Goal: Transaction & Acquisition: Purchase product/service

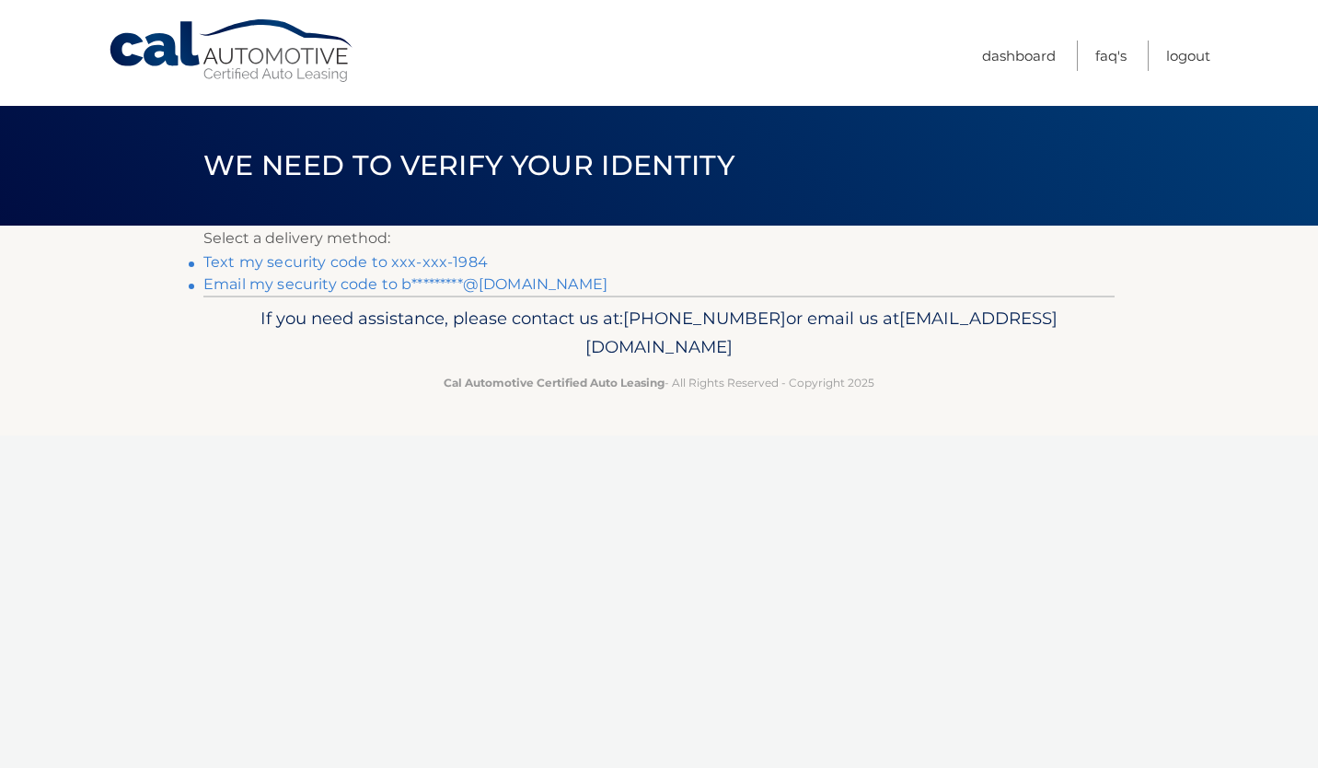
click at [454, 265] on link "Text my security code to xxx-xxx-1984" at bounding box center [345, 261] width 284 height 17
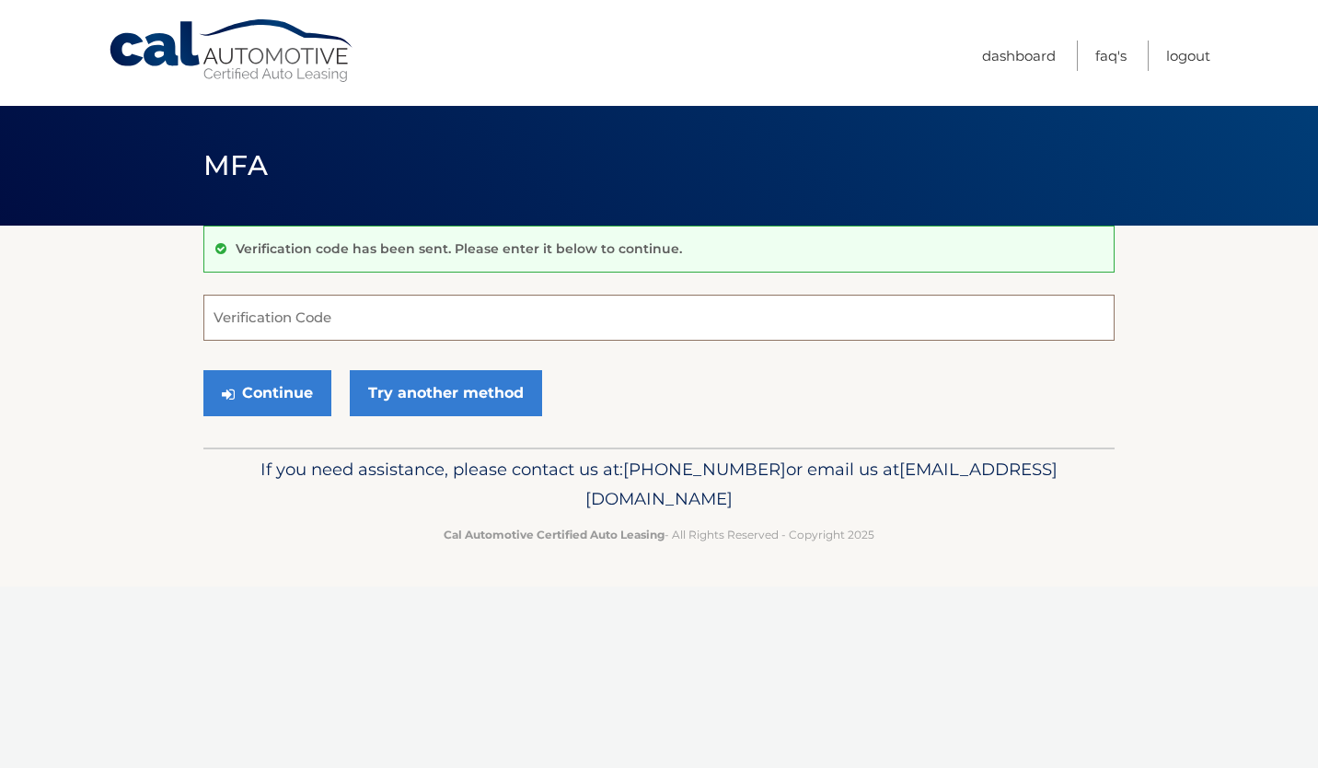
click at [301, 315] on input "Verification Code" at bounding box center [658, 318] width 911 height 46
type input "832212"
click at [203, 370] on button "Continue" at bounding box center [267, 393] width 128 height 46
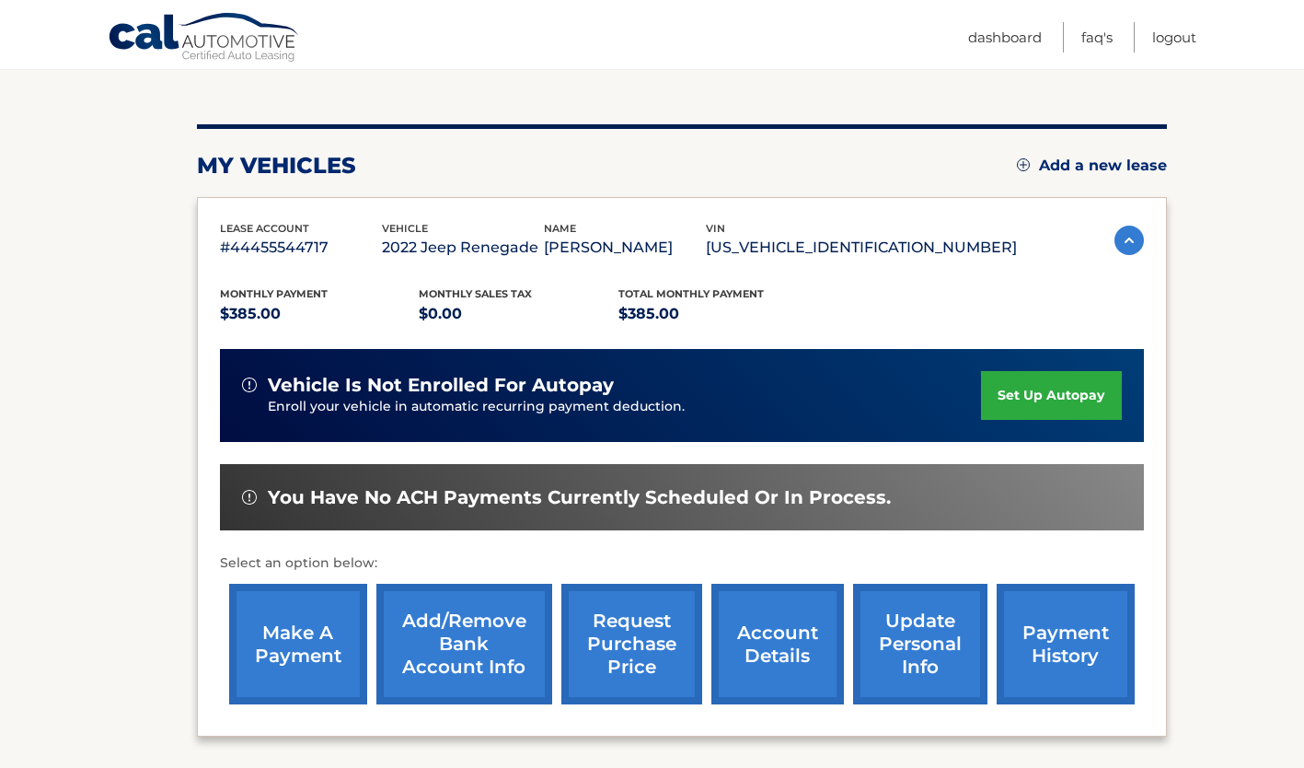
scroll to position [276, 0]
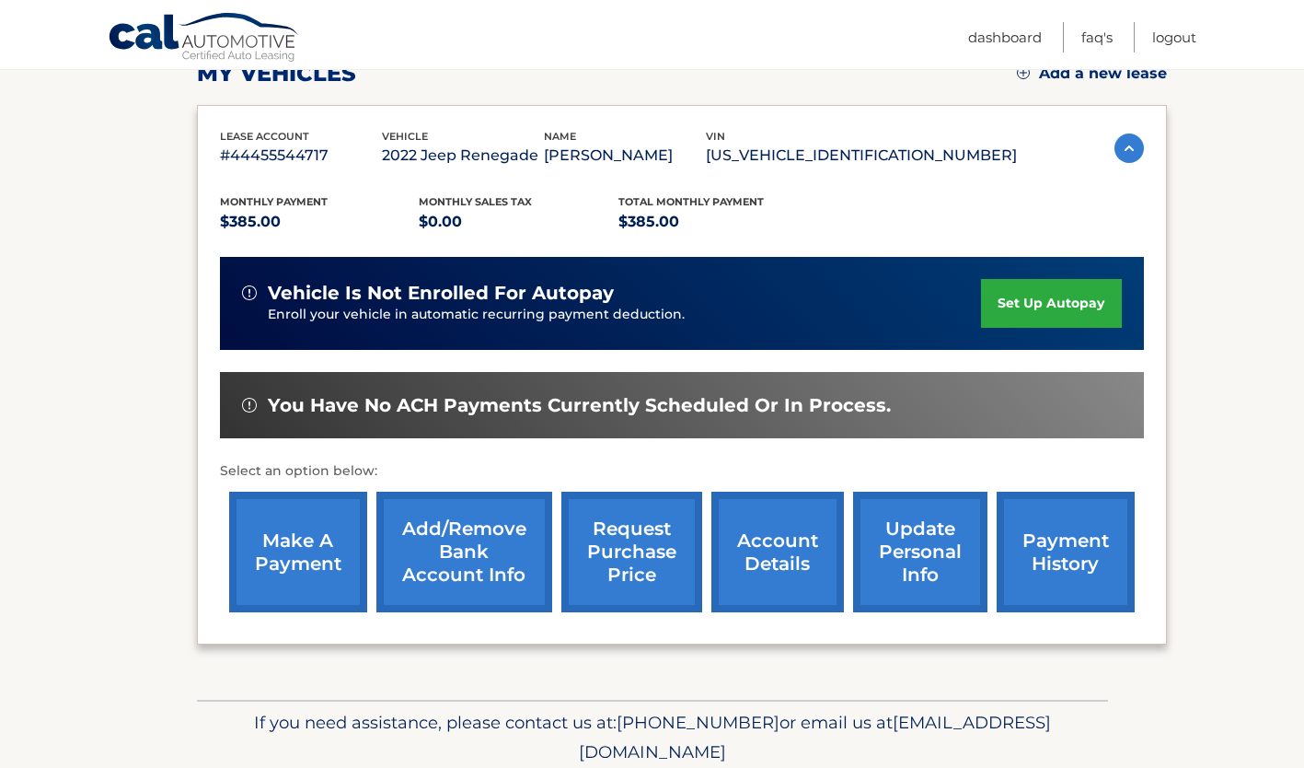
click at [289, 548] on link "make a payment" at bounding box center [298, 552] width 138 height 121
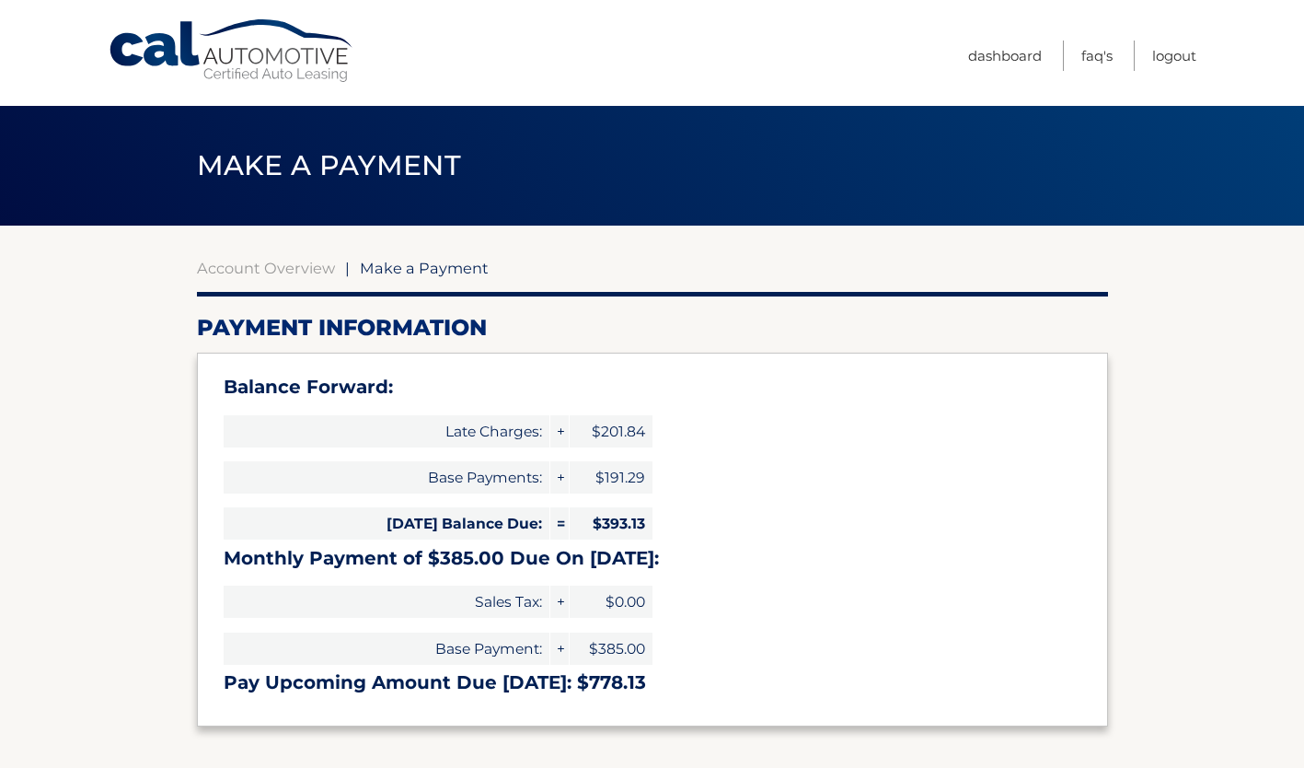
select select "MzcwNjI4YmItOGEwNi00OGU3LWIyNDgtZTFjMTQwMmYyNjZk"
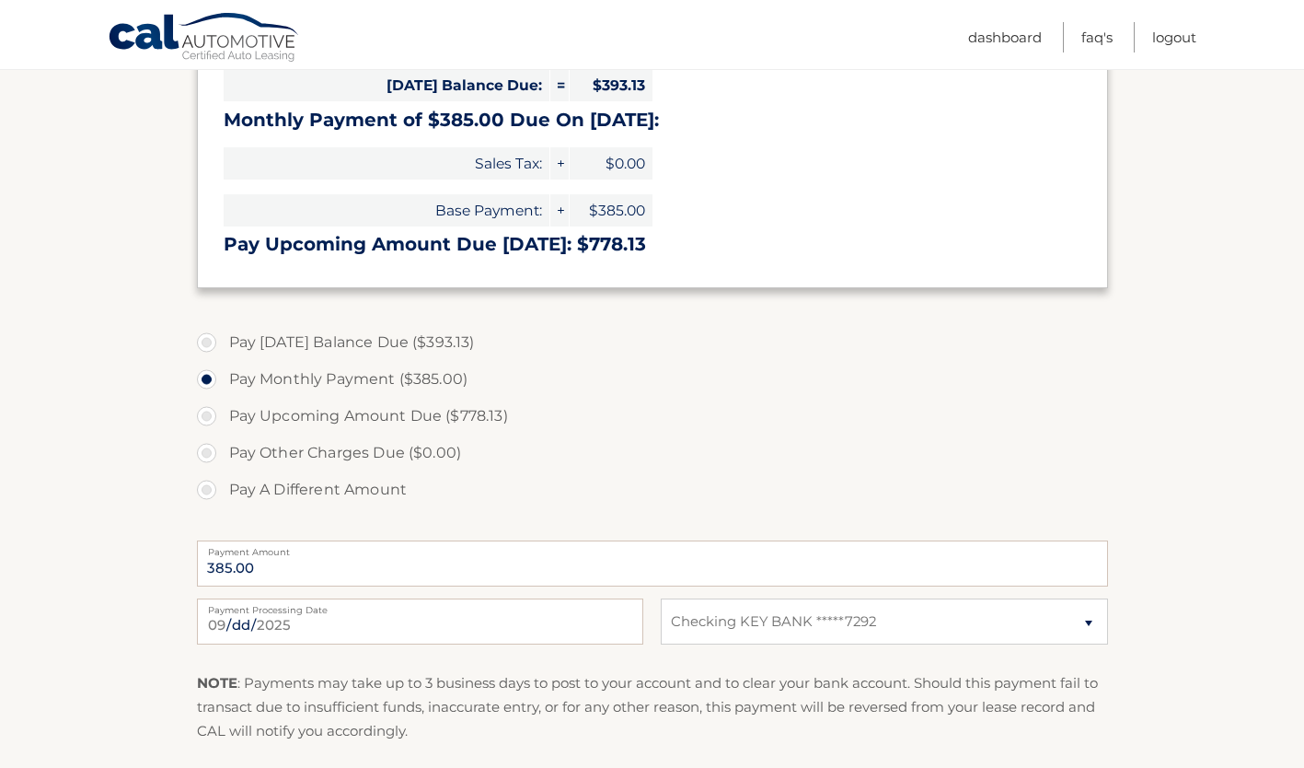
scroll to position [460, 0]
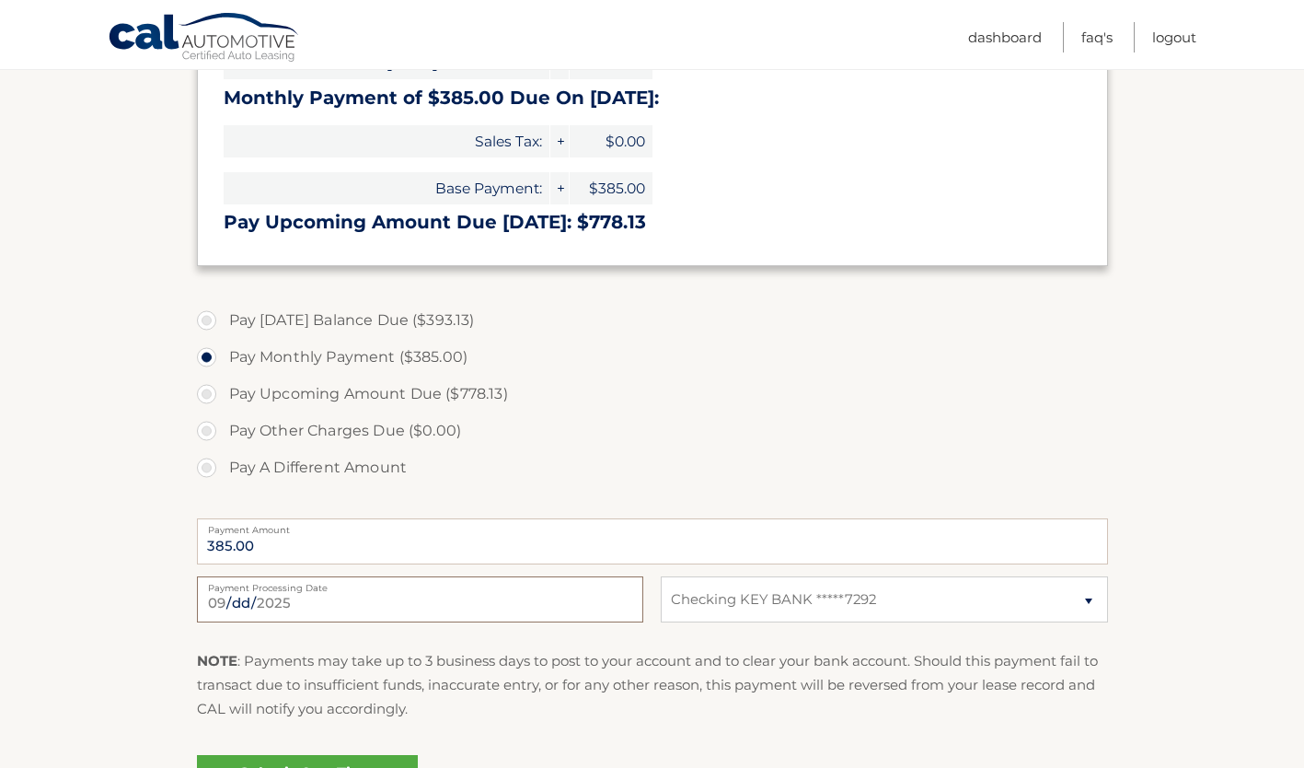
click at [450, 592] on input "2025-09-10" at bounding box center [420, 599] width 446 height 46
click at [663, 417] on label "Pay Other Charges Due ($0.00)" at bounding box center [652, 430] width 911 height 37
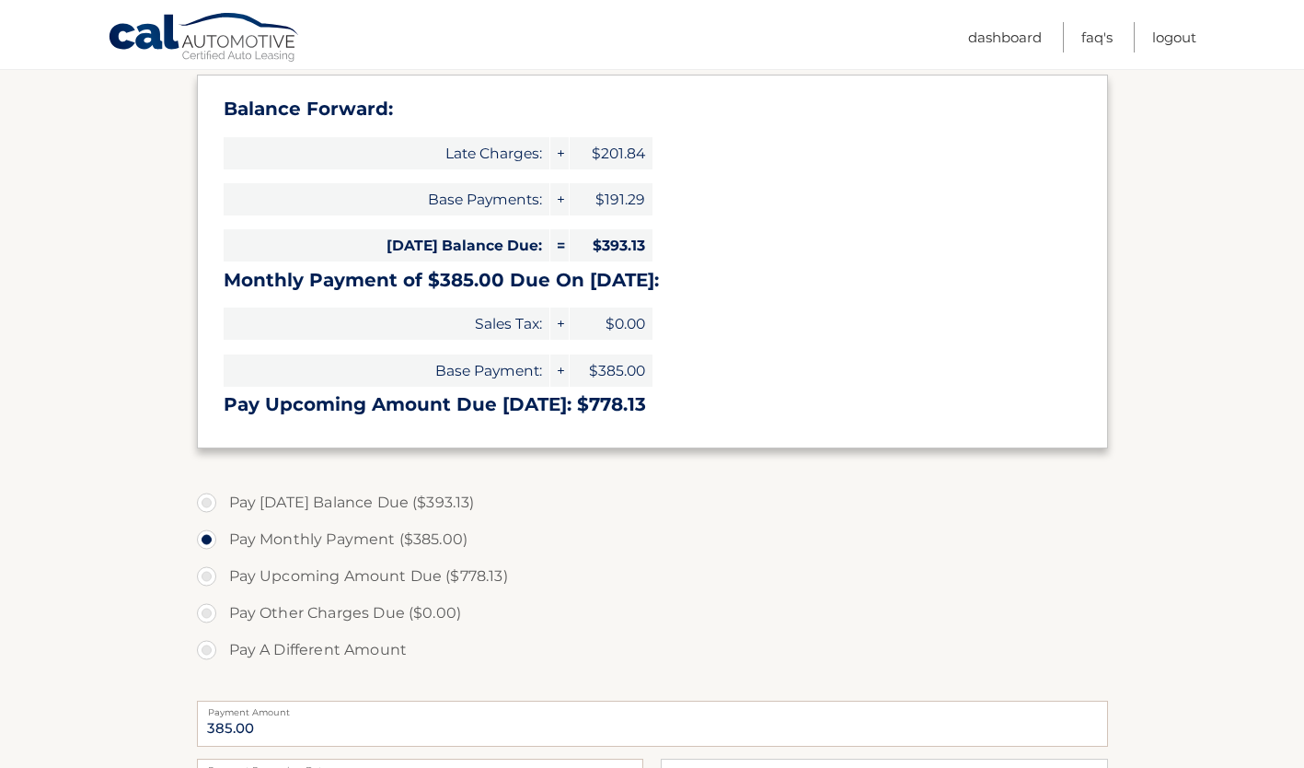
scroll to position [276, 0]
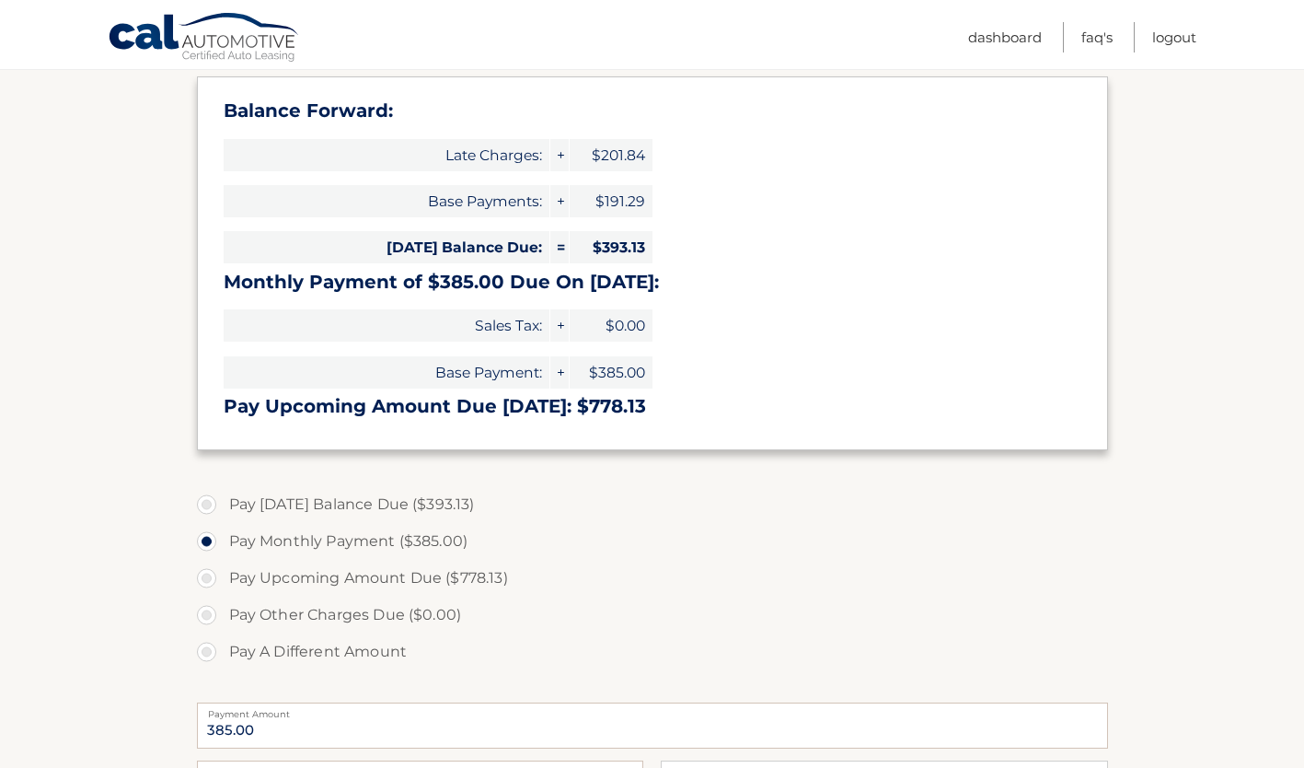
click at [209, 653] on label "Pay A Different Amount" at bounding box center [652, 651] width 911 height 37
click at [209, 653] on input "Pay A Different Amount" at bounding box center [213, 647] width 18 height 29
radio input "true"
click at [310, 747] on input "Payment Amount" at bounding box center [652, 725] width 911 height 46
type input "395.00"
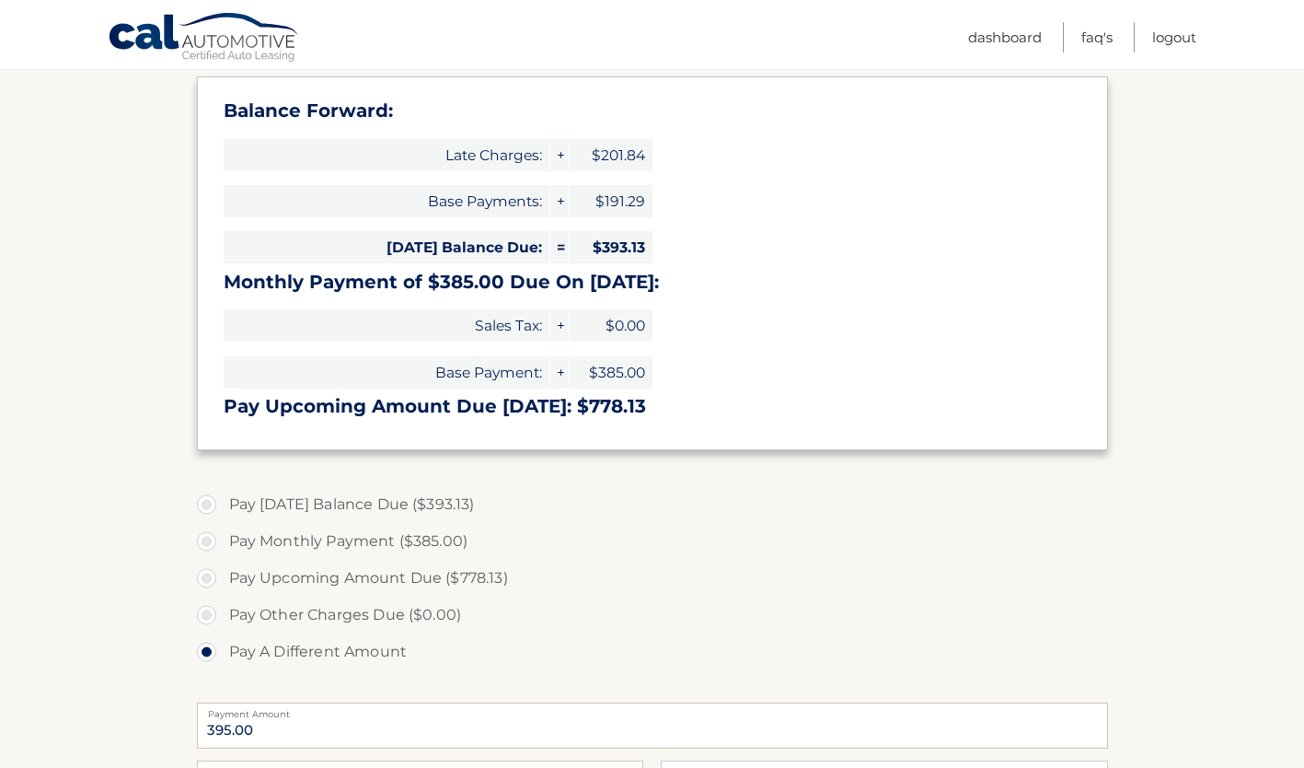
click at [886, 565] on label "Pay Upcoming Amount Due ($778.13)" at bounding box center [652, 578] width 911 height 37
click at [223, 565] on input "Pay Upcoming Amount Due ($778.13)" at bounding box center [213, 574] width 18 height 29
radio input "true"
type input "778.13"
click at [212, 653] on label "Pay A Different Amount" at bounding box center [652, 651] width 911 height 37
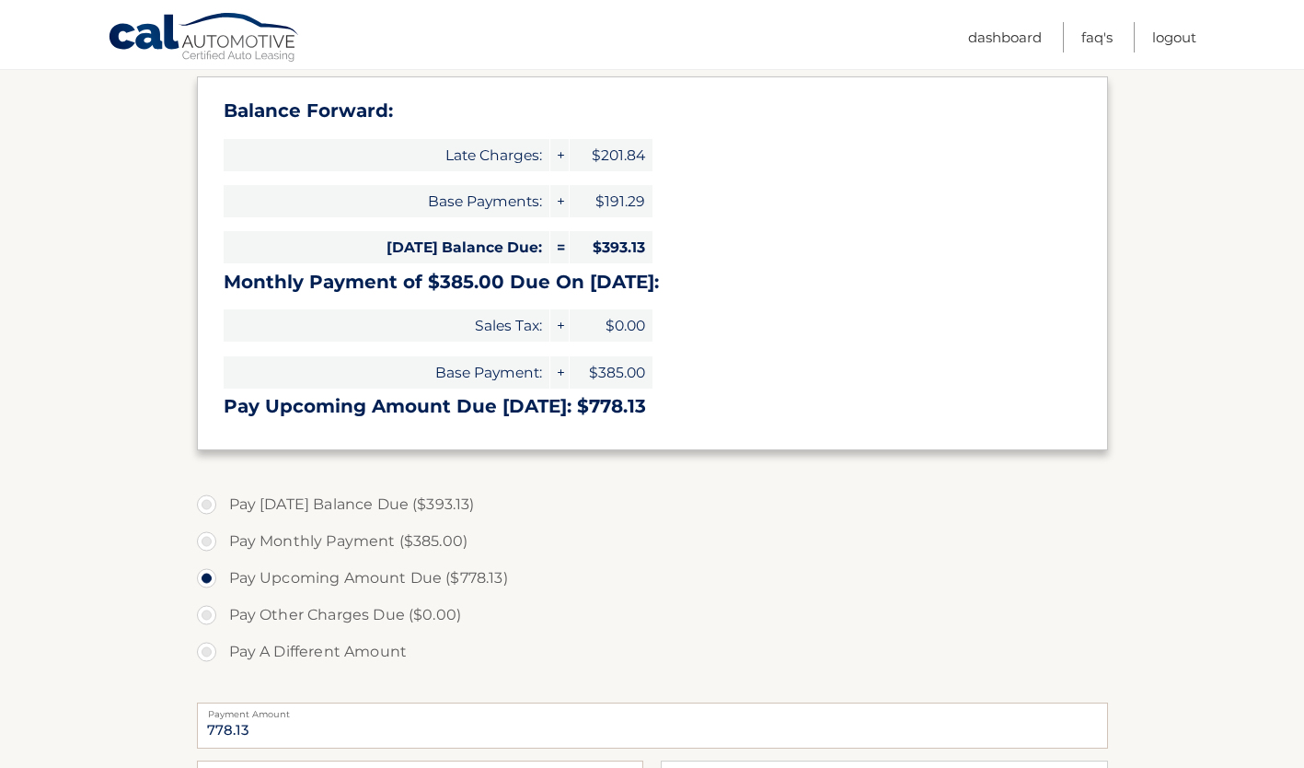
click at [212, 653] on input "Pay A Different Amount" at bounding box center [213, 647] width 18 height 29
radio input "true"
click at [294, 732] on input "Payment Amount" at bounding box center [652, 725] width 911 height 46
type input "395.00"
click at [818, 520] on label "Pay Today's Balance Due ($393.13)" at bounding box center [652, 504] width 911 height 37
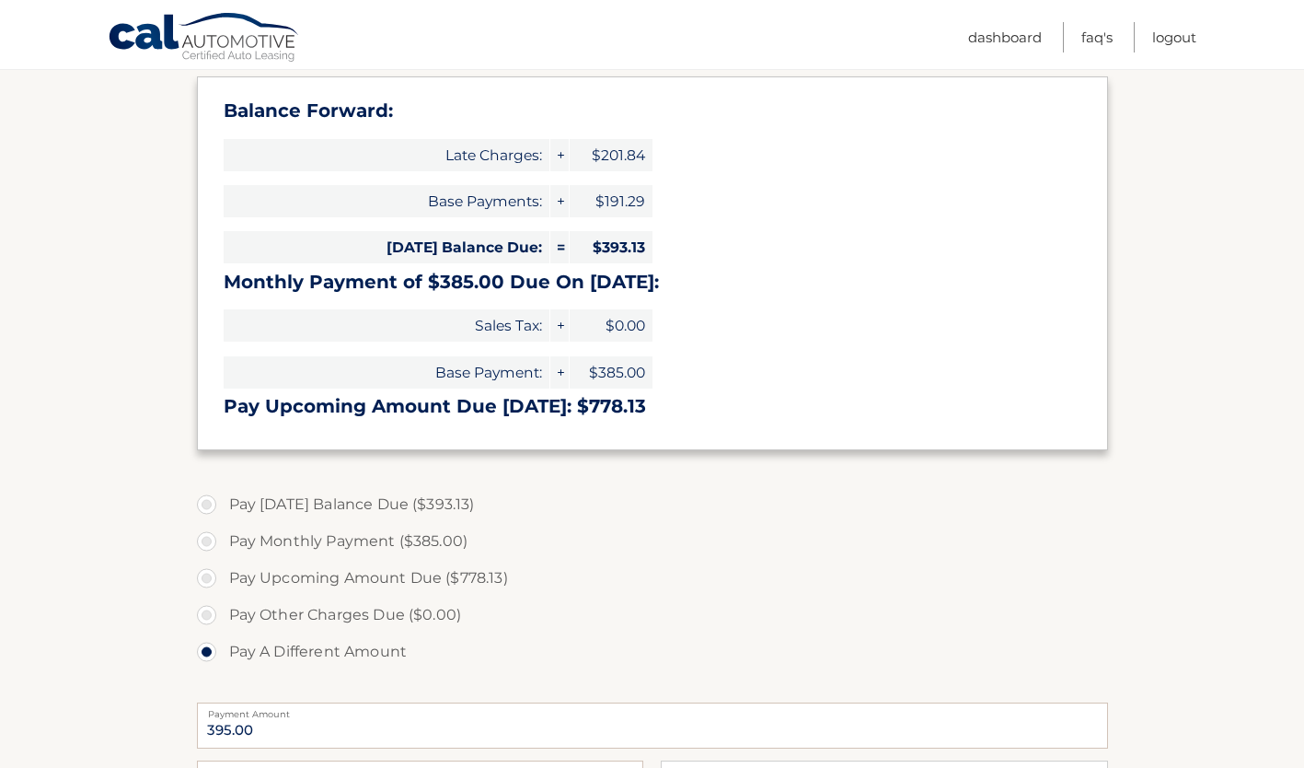
click at [223, 516] on input "Pay Today's Balance Due ($393.13)" at bounding box center [213, 500] width 18 height 29
radio input "true"
type input "393.13"
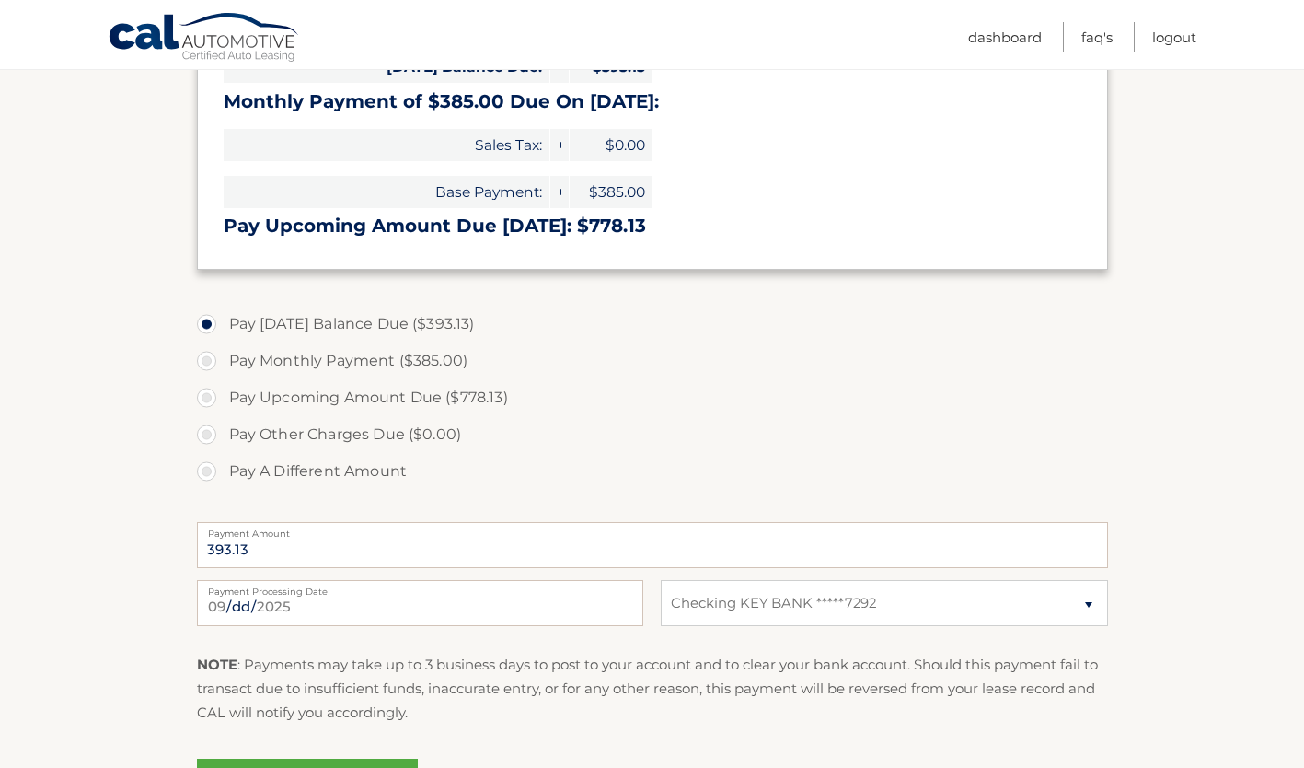
scroll to position [460, 0]
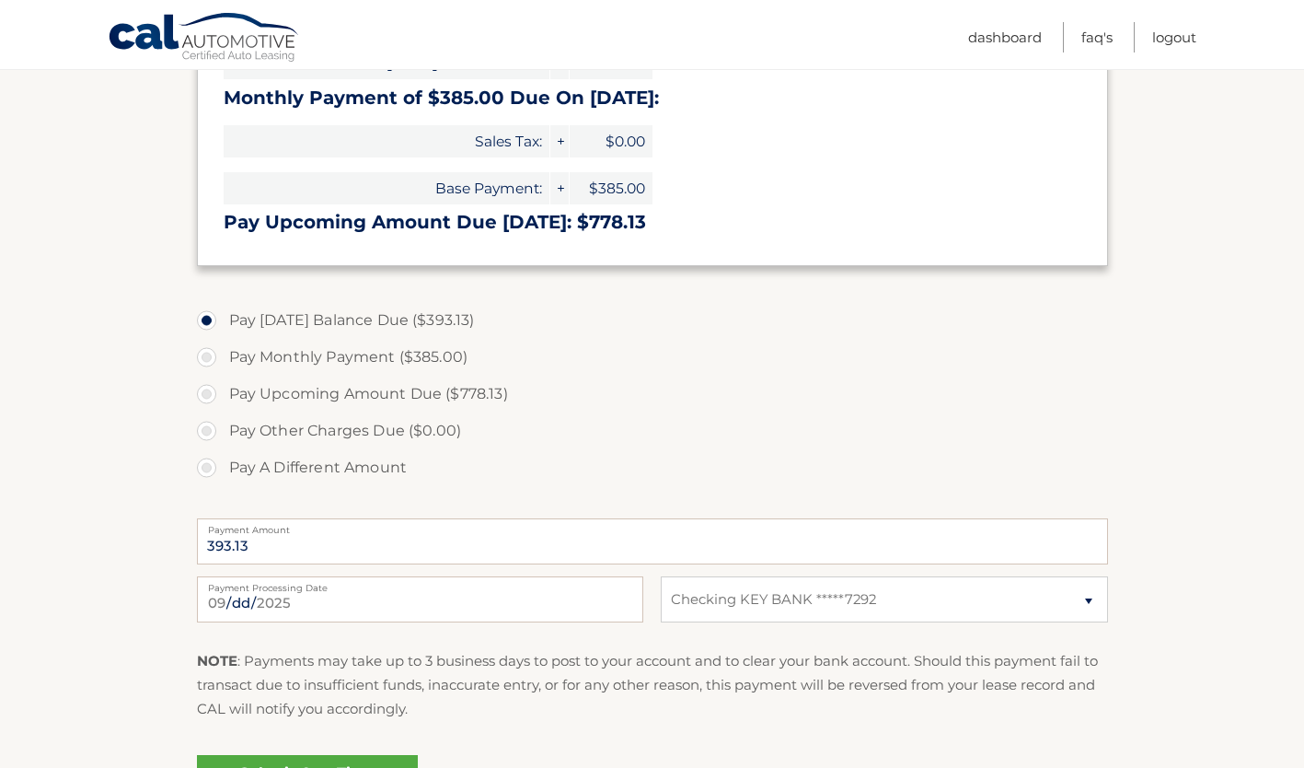
click at [209, 469] on label "Pay A Different Amount" at bounding box center [652, 467] width 911 height 37
click at [209, 469] on input "Pay A Different Amount" at bounding box center [213, 463] width 18 height 29
radio input "true"
type input "395.00"
click at [145, 591] on section "Account Overview | Make a Payment Payment Information Balance Forward: Late Cha…" at bounding box center [652, 302] width 1304 height 1074
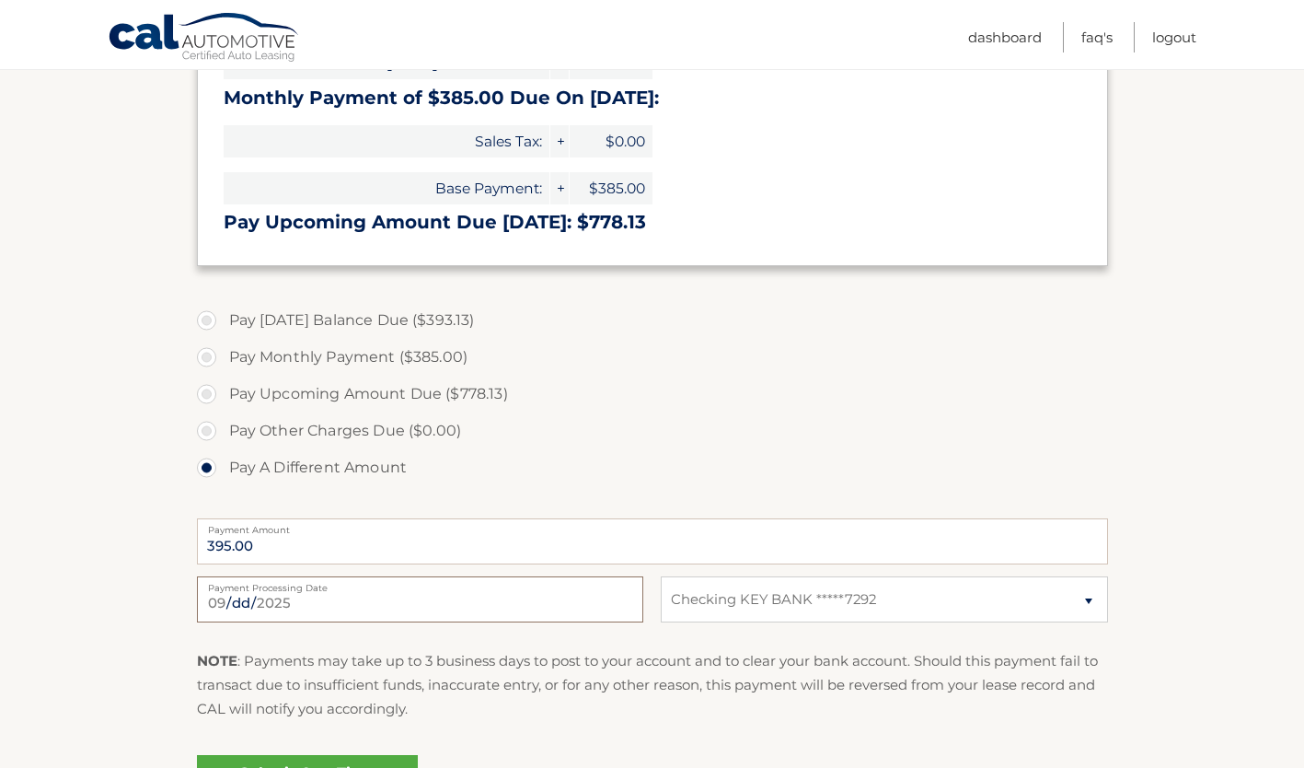
click at [313, 610] on input "2025-09-10" at bounding box center [420, 599] width 446 height 46
type input "2025-09-17"
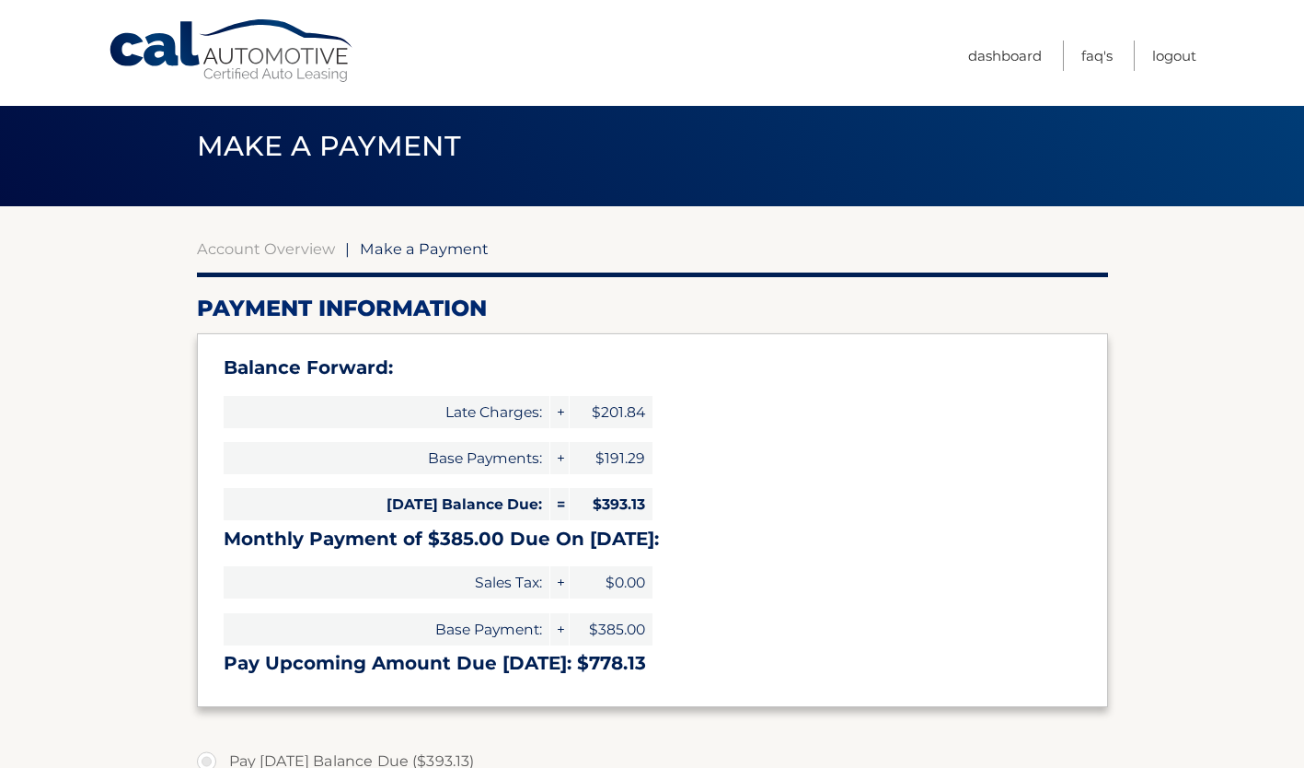
scroll to position [0, 0]
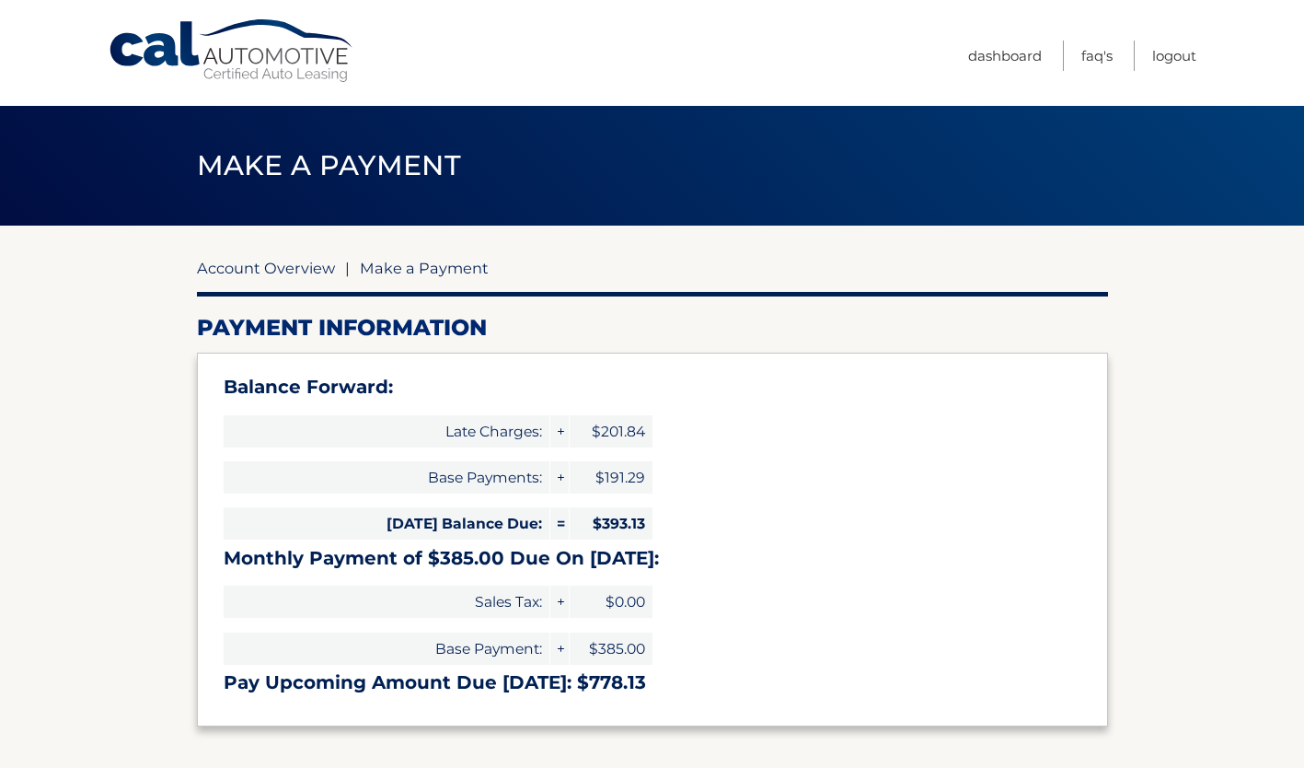
click at [322, 267] on link "Account Overview" at bounding box center [266, 268] width 138 height 18
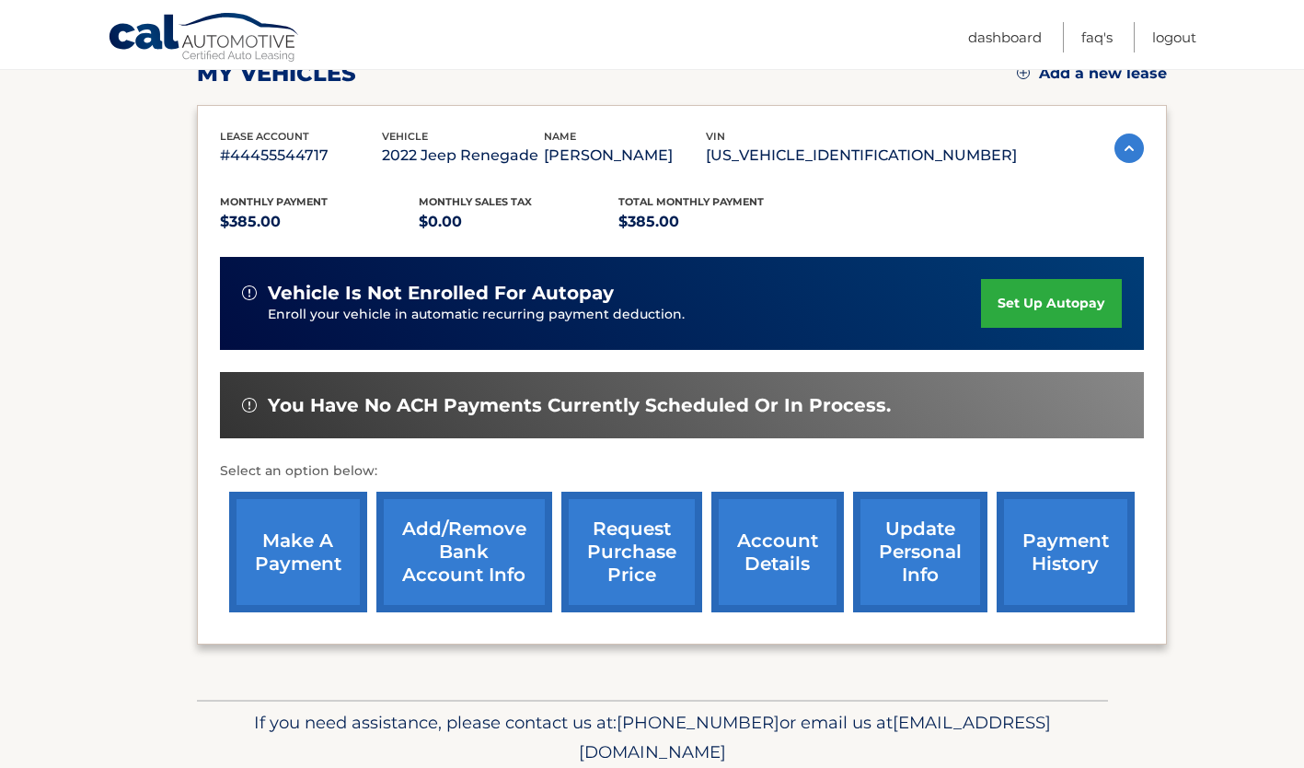
scroll to position [347, 0]
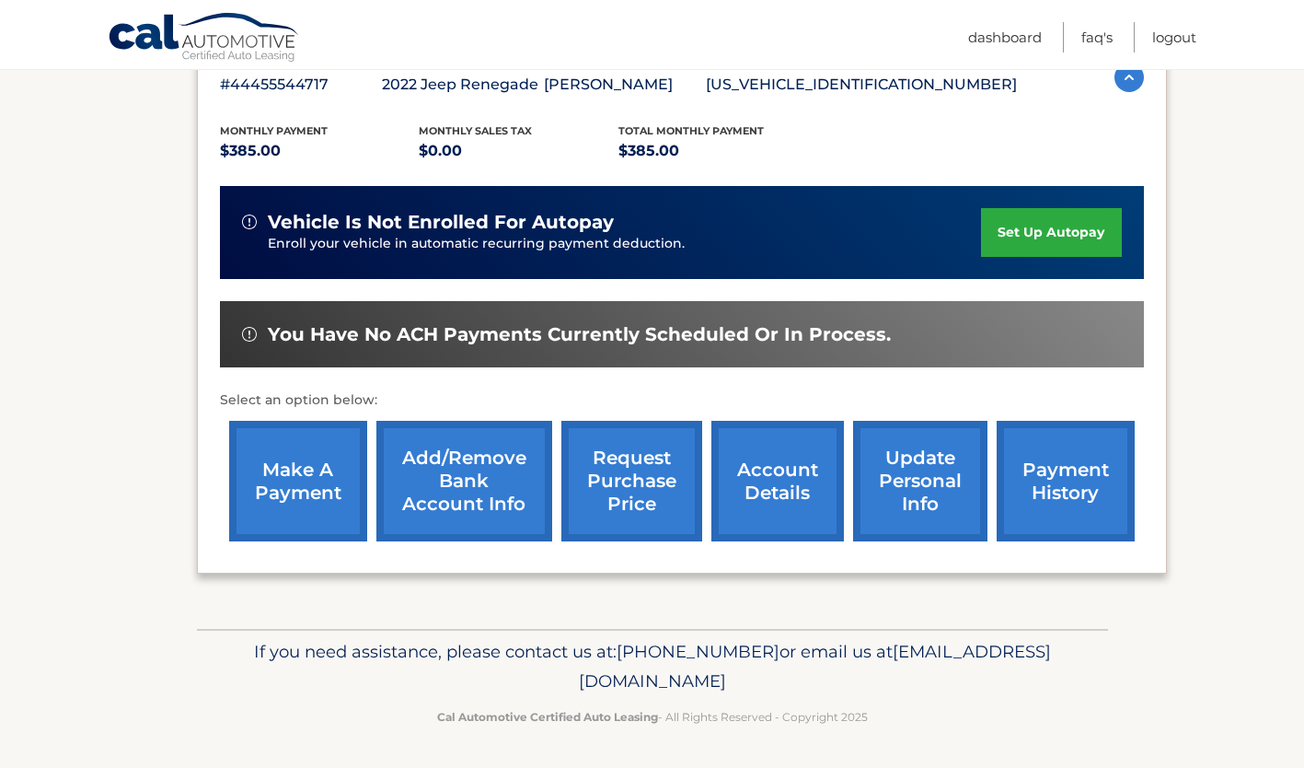
click at [765, 470] on link "account details" at bounding box center [778, 481] width 133 height 121
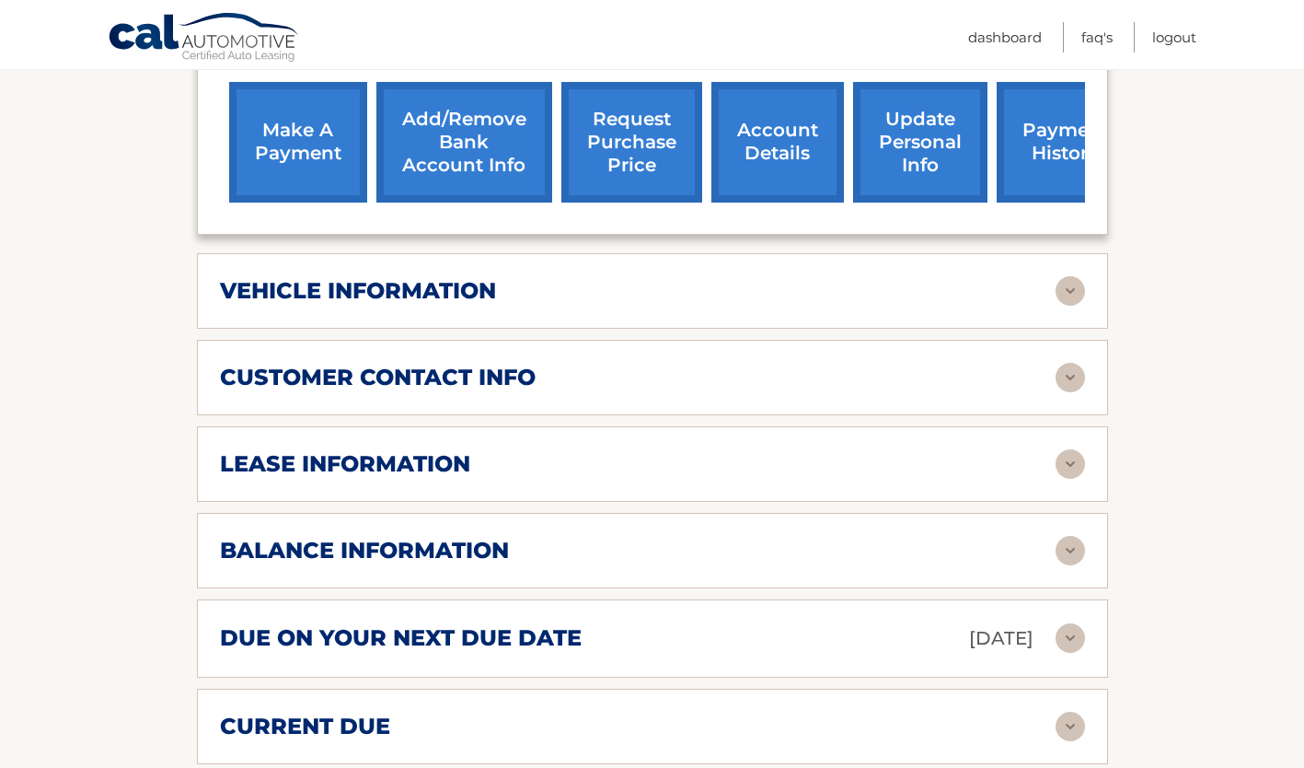
scroll to position [828, 0]
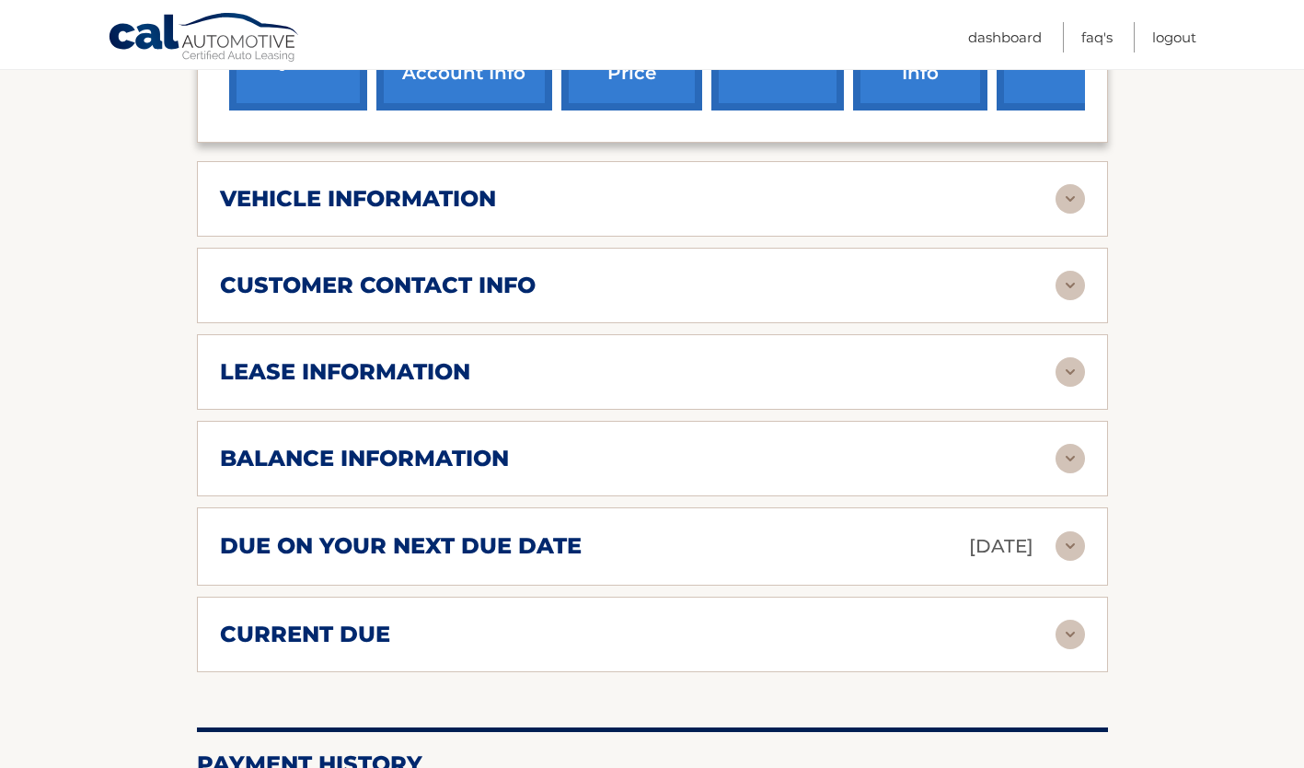
click at [1078, 357] on img at bounding box center [1070, 371] width 29 height 29
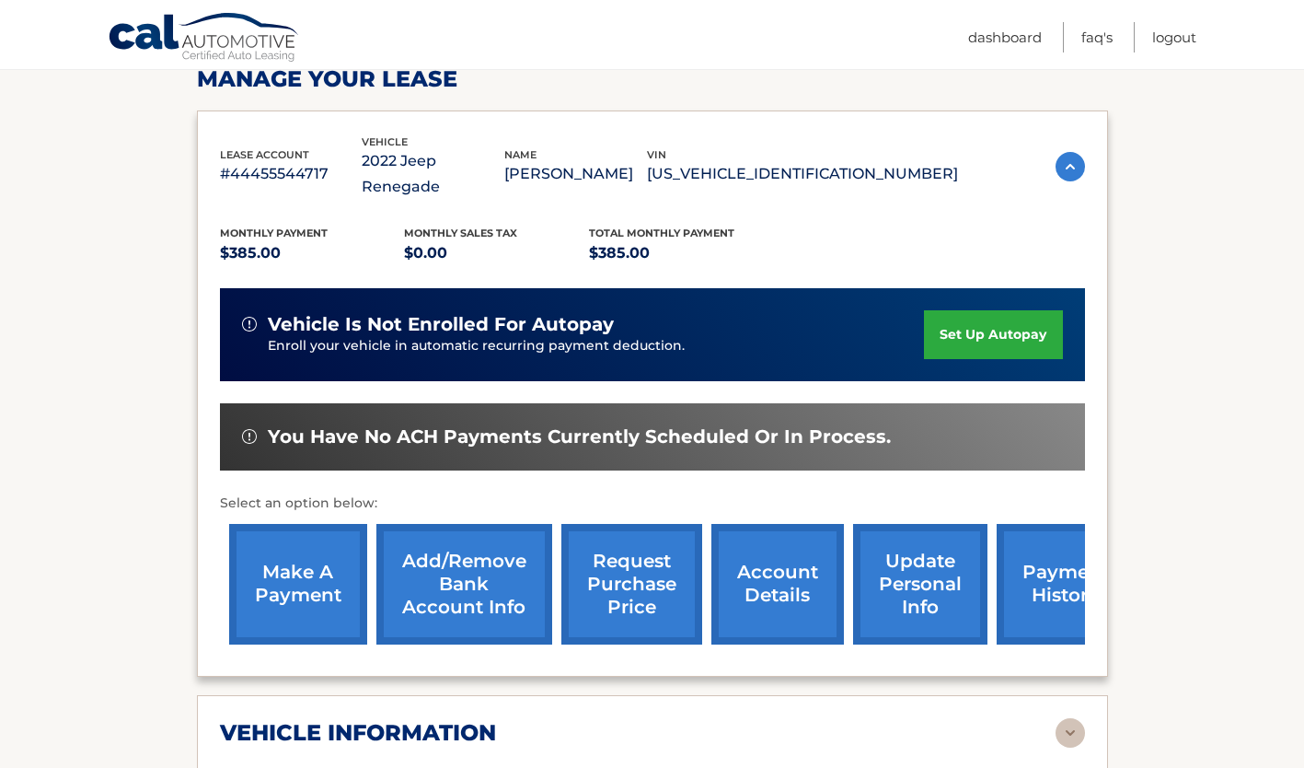
scroll to position [276, 0]
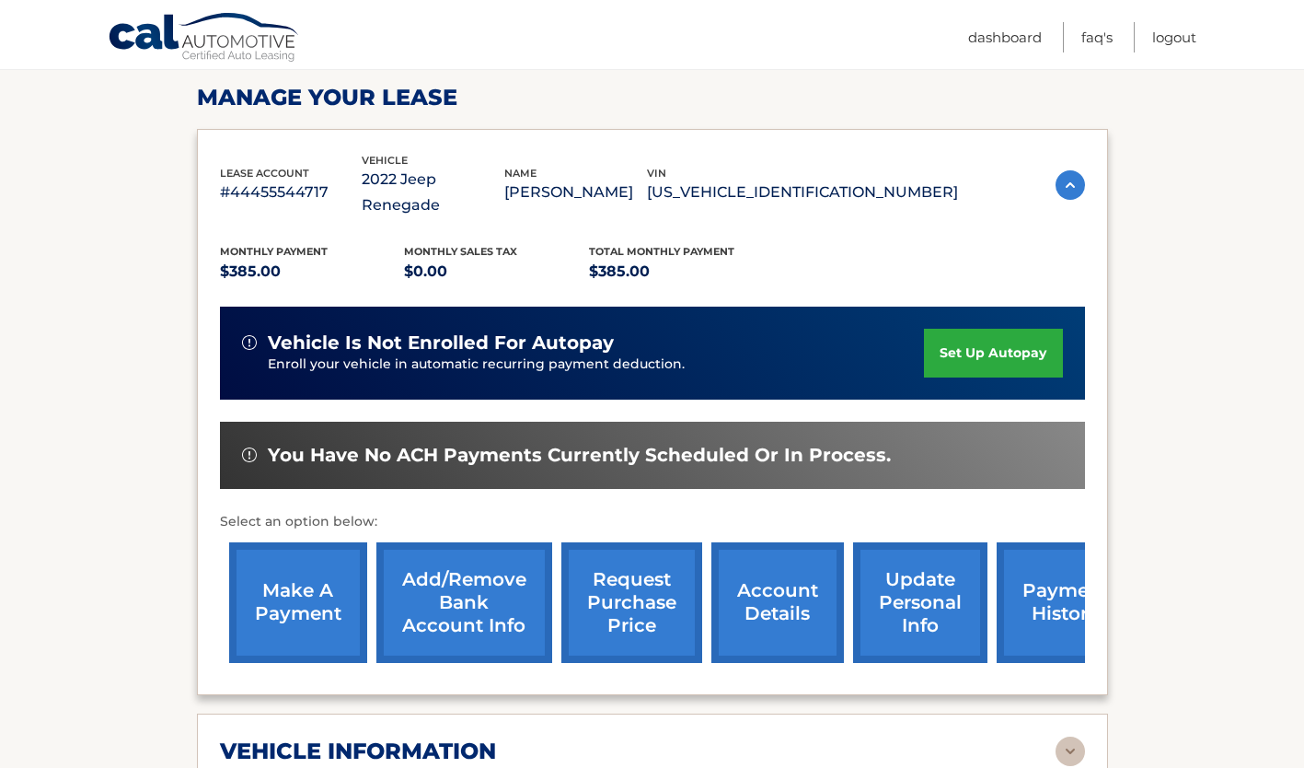
click at [334, 563] on link "make a payment" at bounding box center [298, 602] width 138 height 121
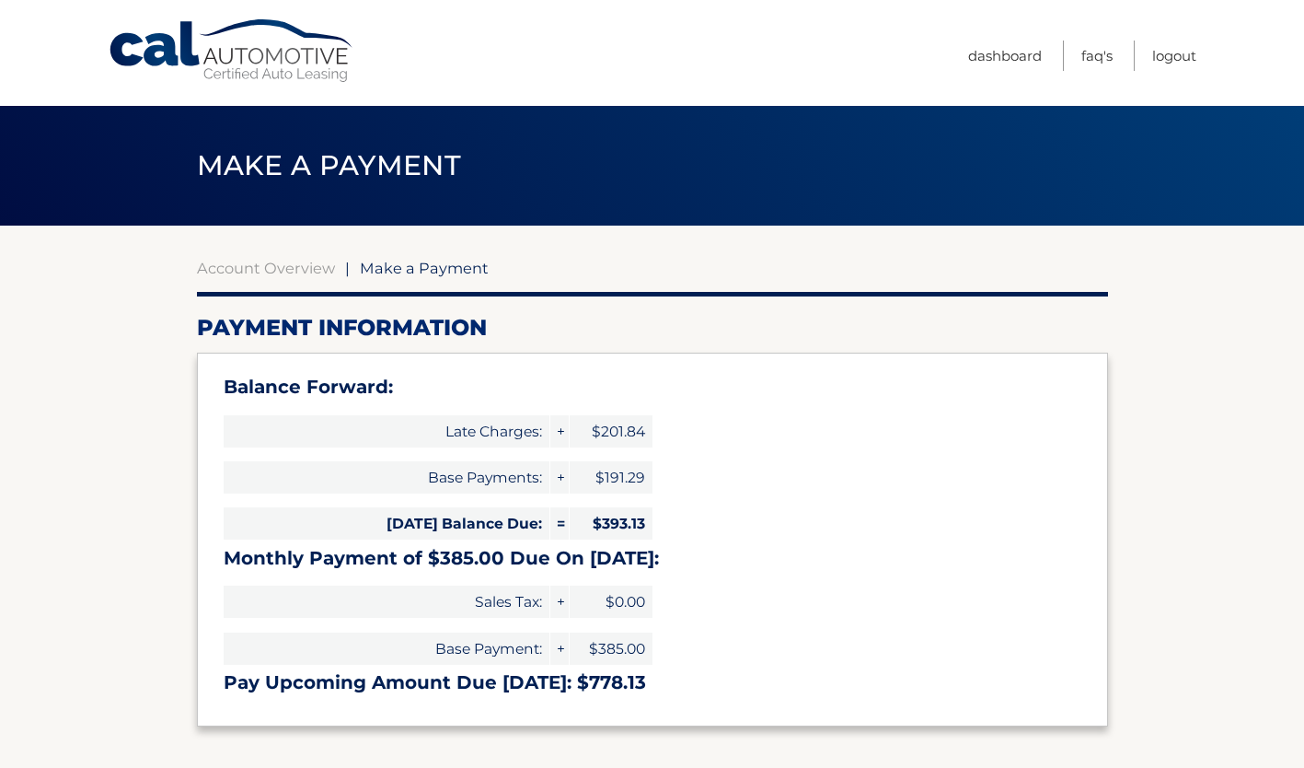
select select "MzcwNjI4YmItOGEwNi00OGU3LWIyNDgtZTFjMTQwMmYyNjZk"
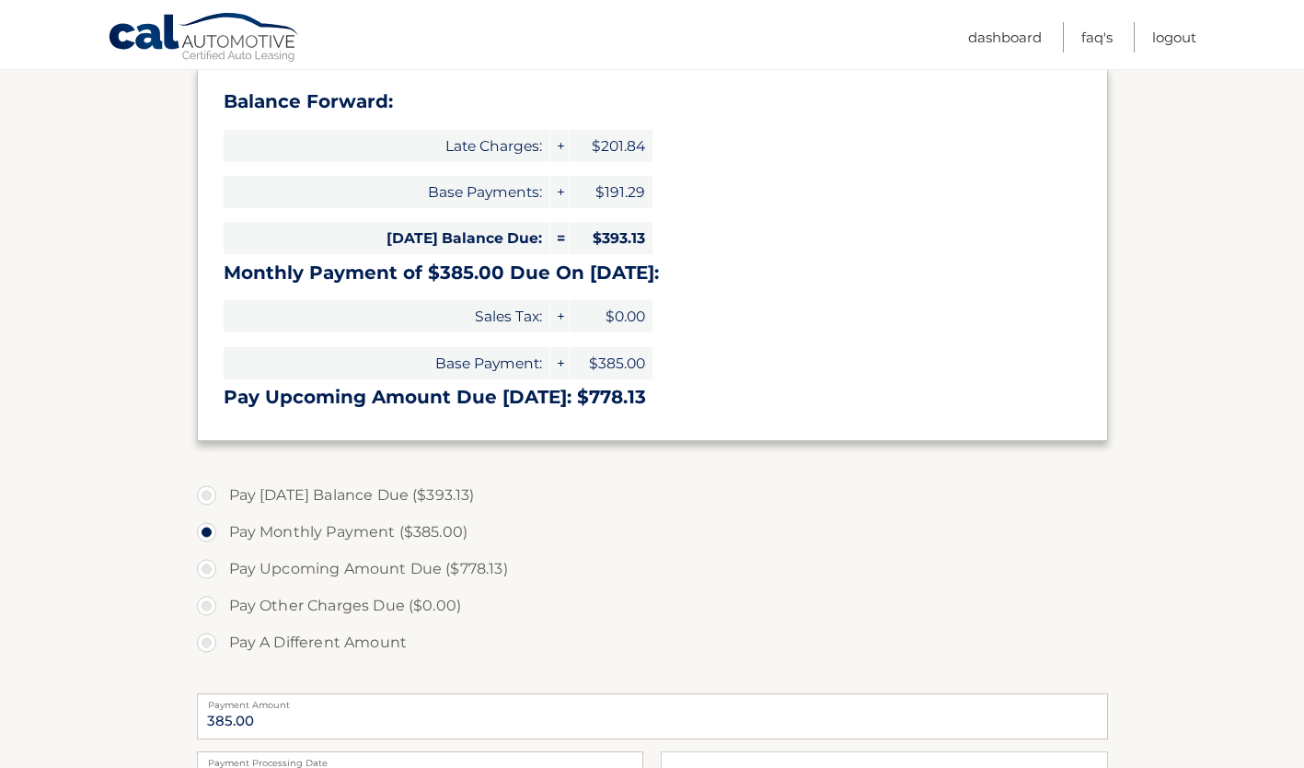
scroll to position [368, 0]
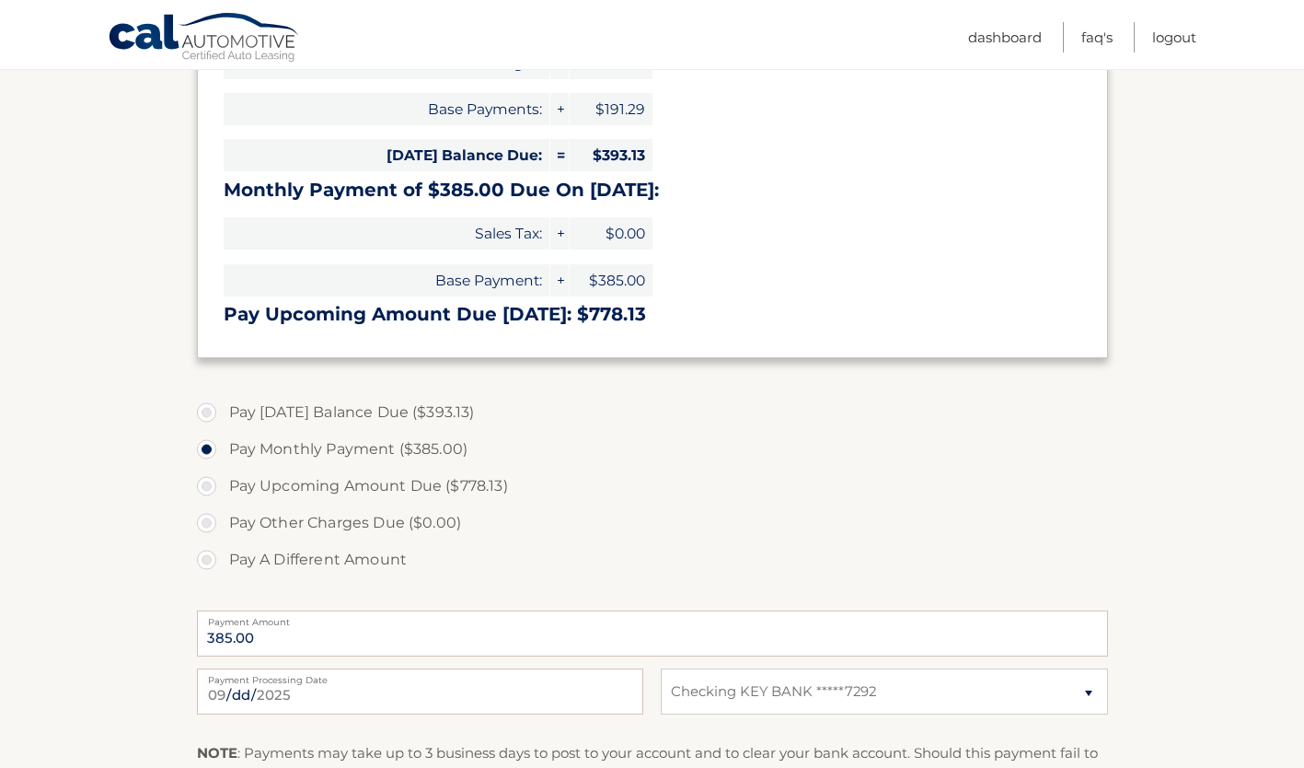
click at [211, 555] on label "Pay A Different Amount" at bounding box center [652, 559] width 911 height 37
click at [211, 555] on input "Pay A Different Amount" at bounding box center [213, 555] width 18 height 29
radio input "true"
type input "395.00"
click at [348, 697] on input "[DATE]" at bounding box center [420, 691] width 446 height 46
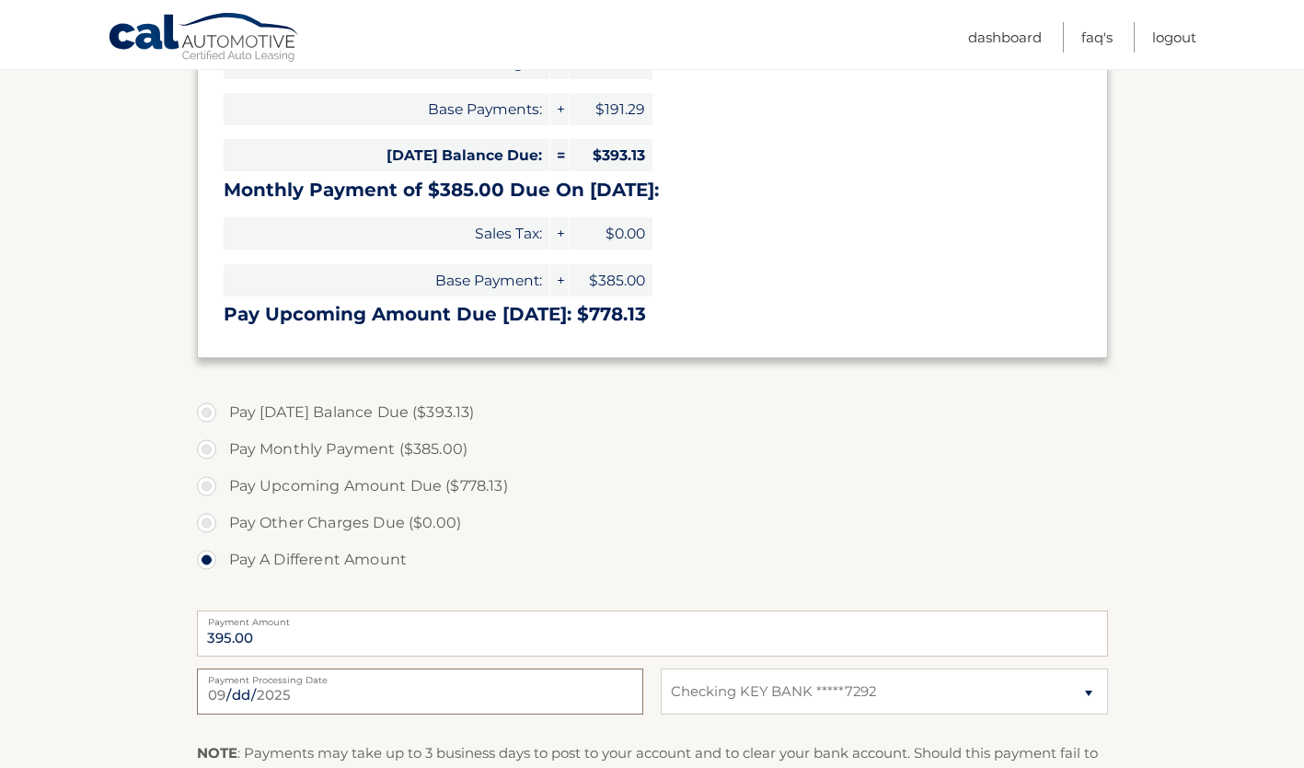
type input "[DATE]"
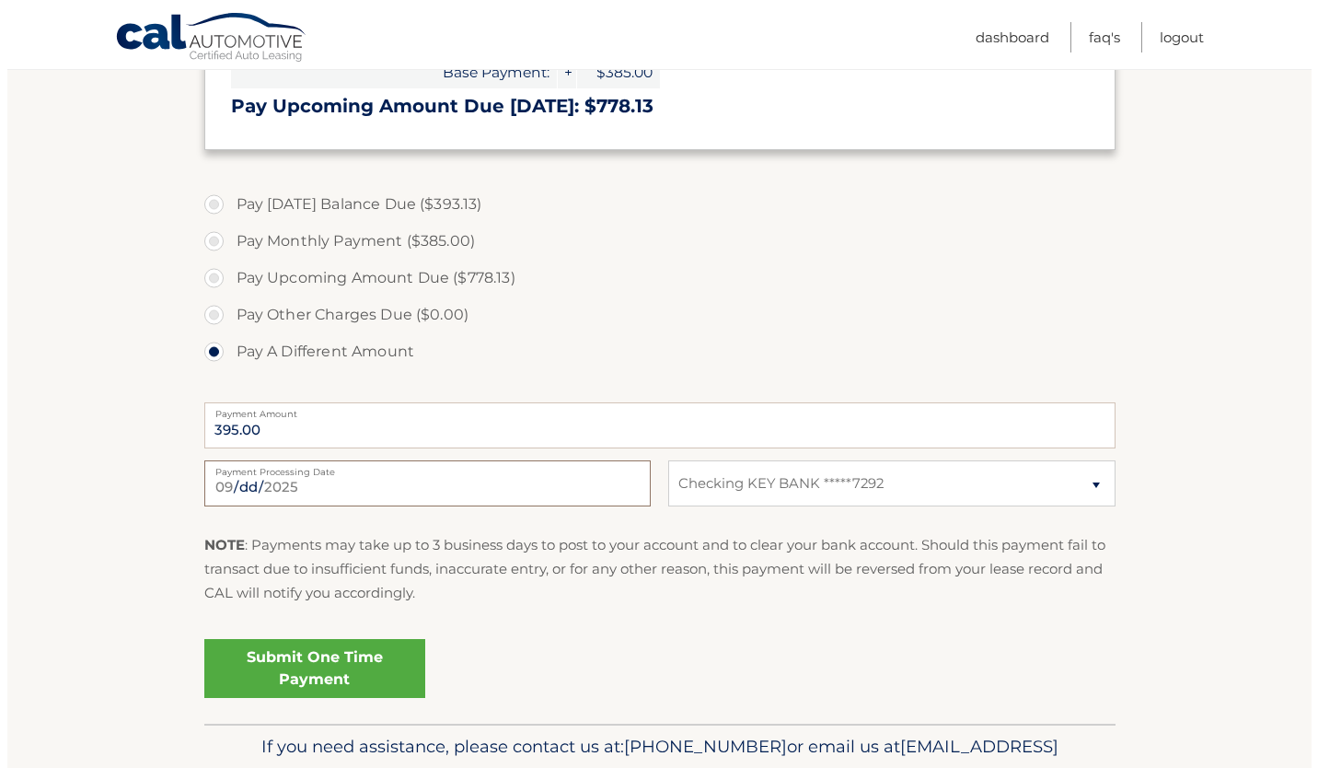
scroll to position [644, 0]
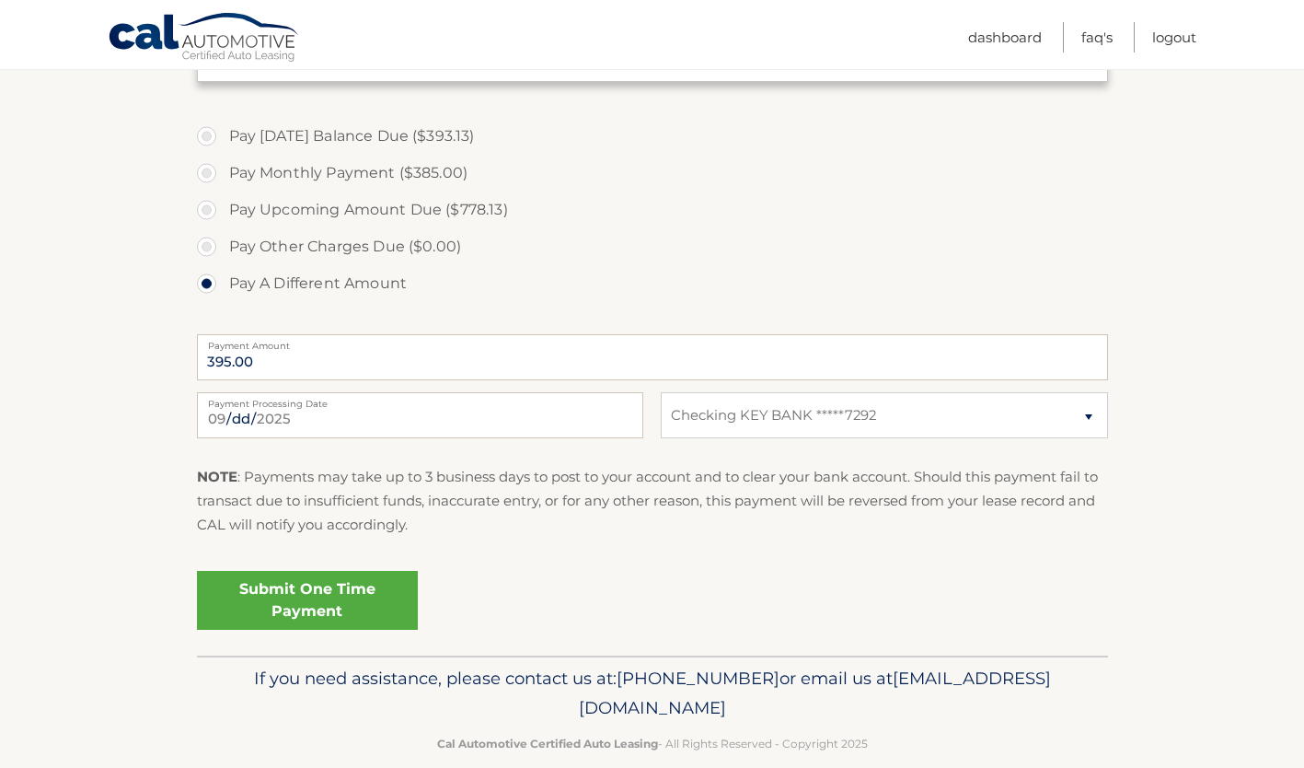
click at [325, 597] on link "Submit One Time Payment" at bounding box center [307, 600] width 221 height 59
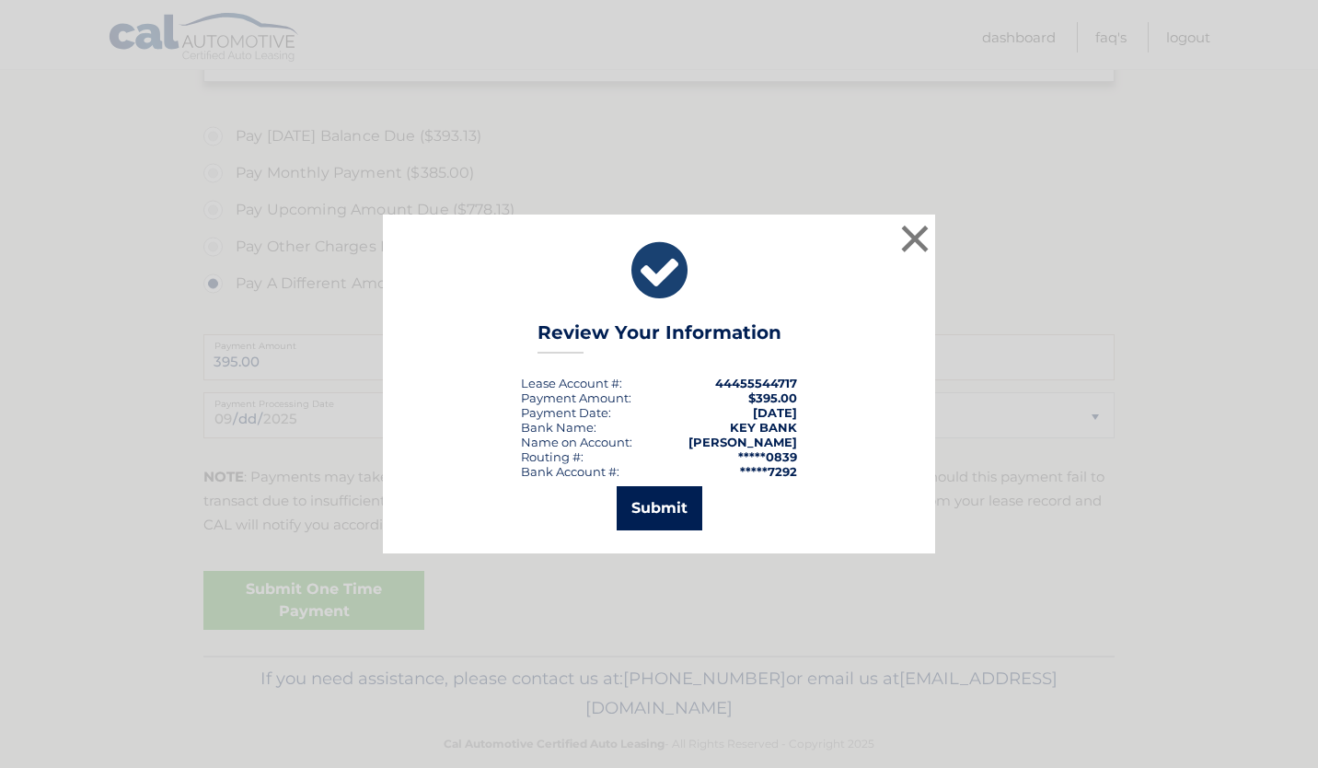
click at [646, 500] on button "Submit" at bounding box center [660, 508] width 86 height 44
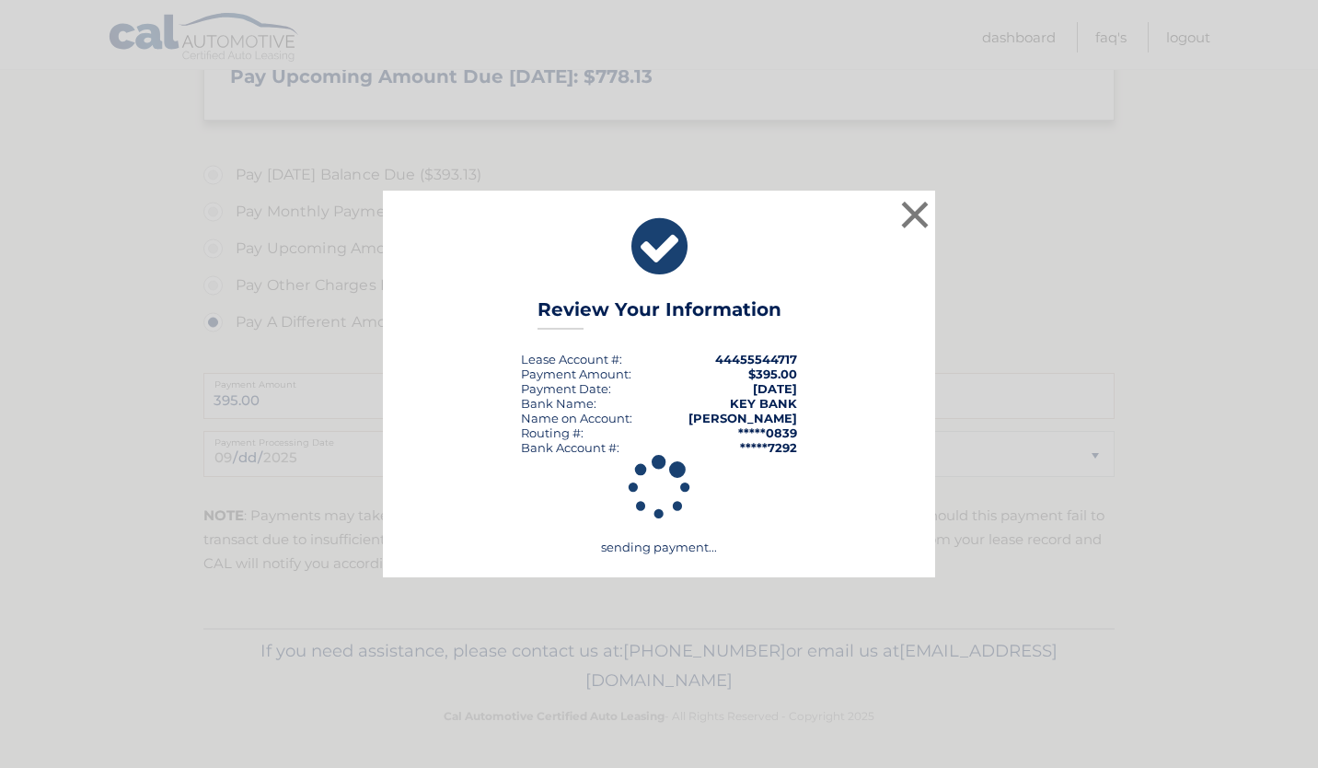
scroll to position [606, 0]
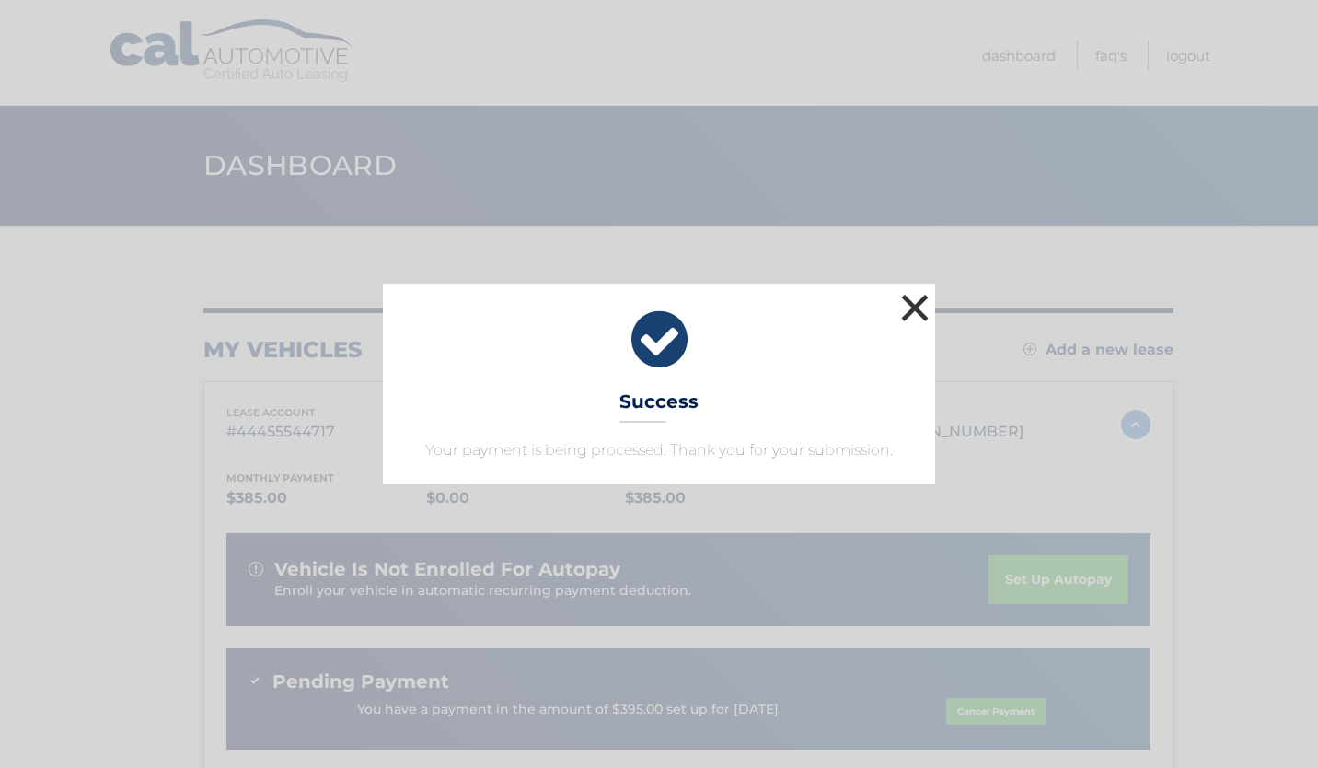
click at [909, 295] on button "×" at bounding box center [915, 307] width 37 height 37
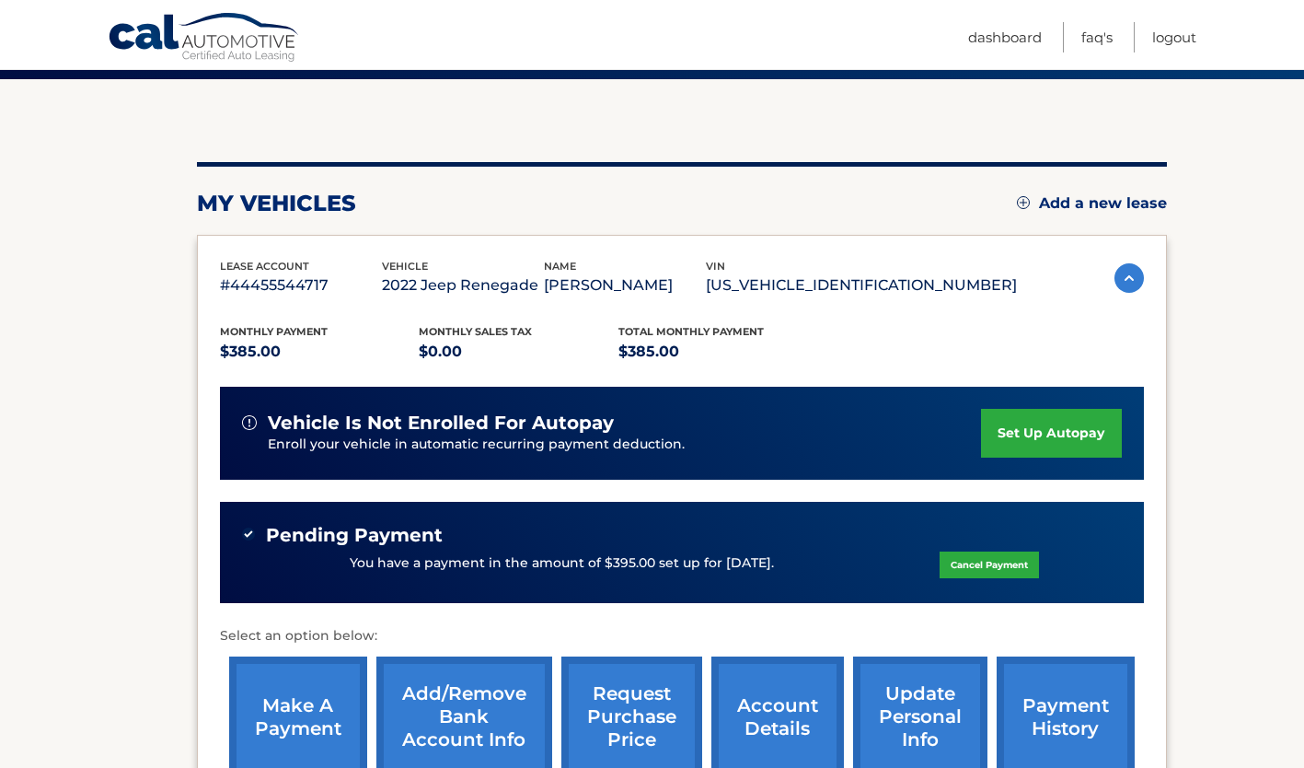
scroll to position [368, 0]
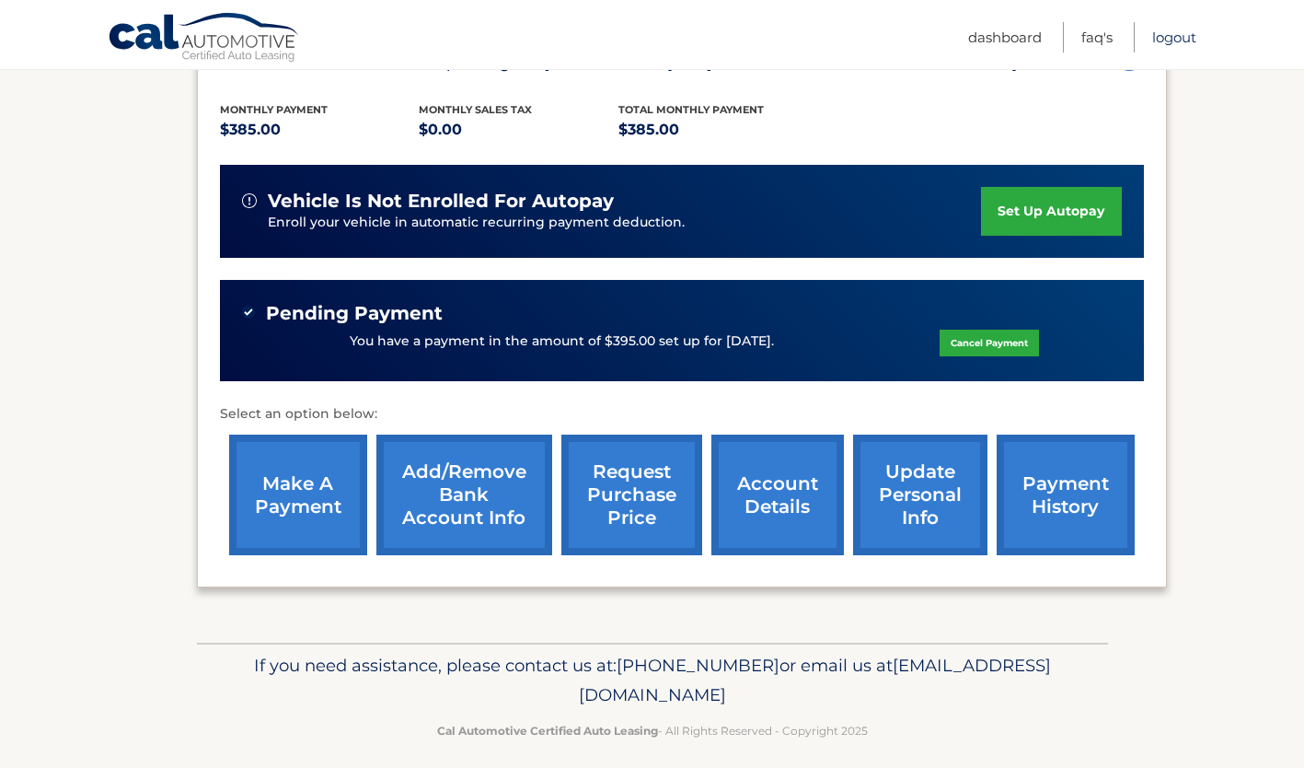
click at [1176, 31] on link "Logout" at bounding box center [1175, 37] width 44 height 30
